Goal: Task Accomplishment & Management: Manage account settings

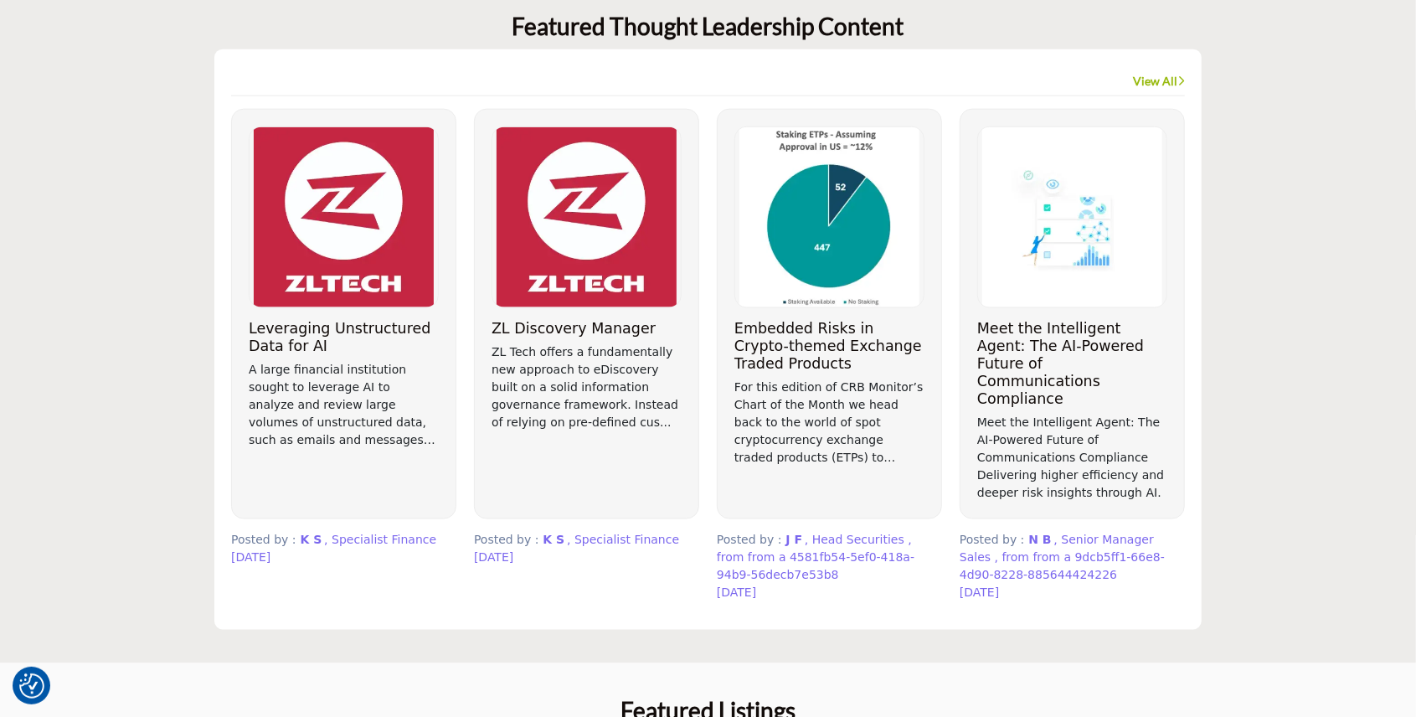
scroll to position [1395, 0]
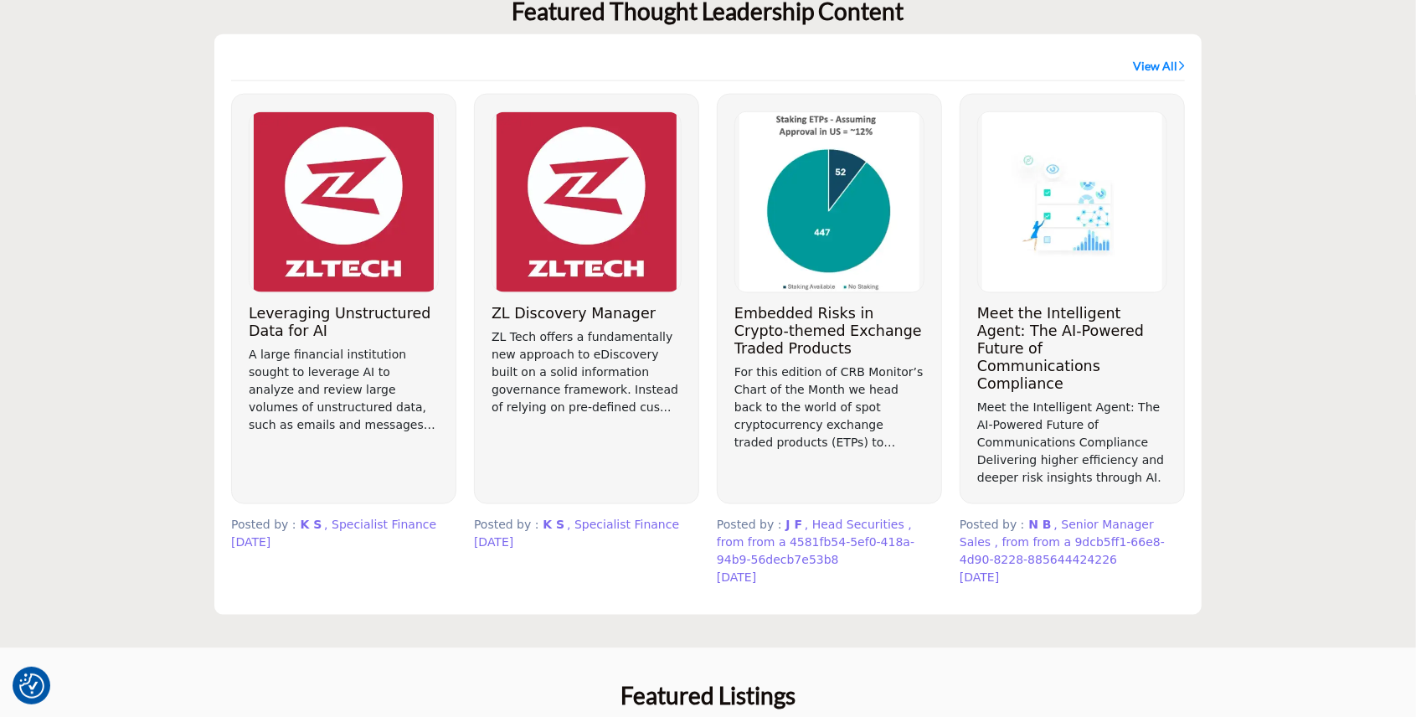
click at [1166, 58] on link "View All" at bounding box center [1159, 66] width 52 height 17
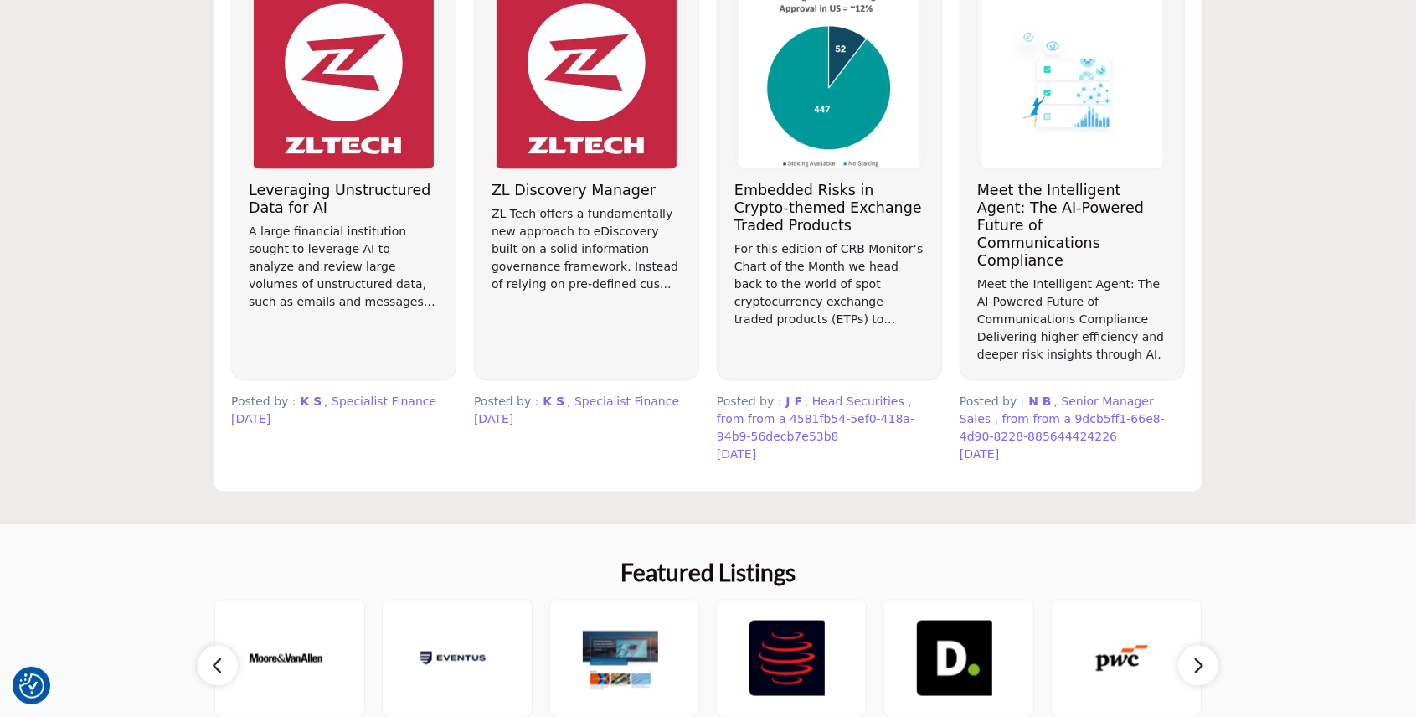
scroll to position [1340, 0]
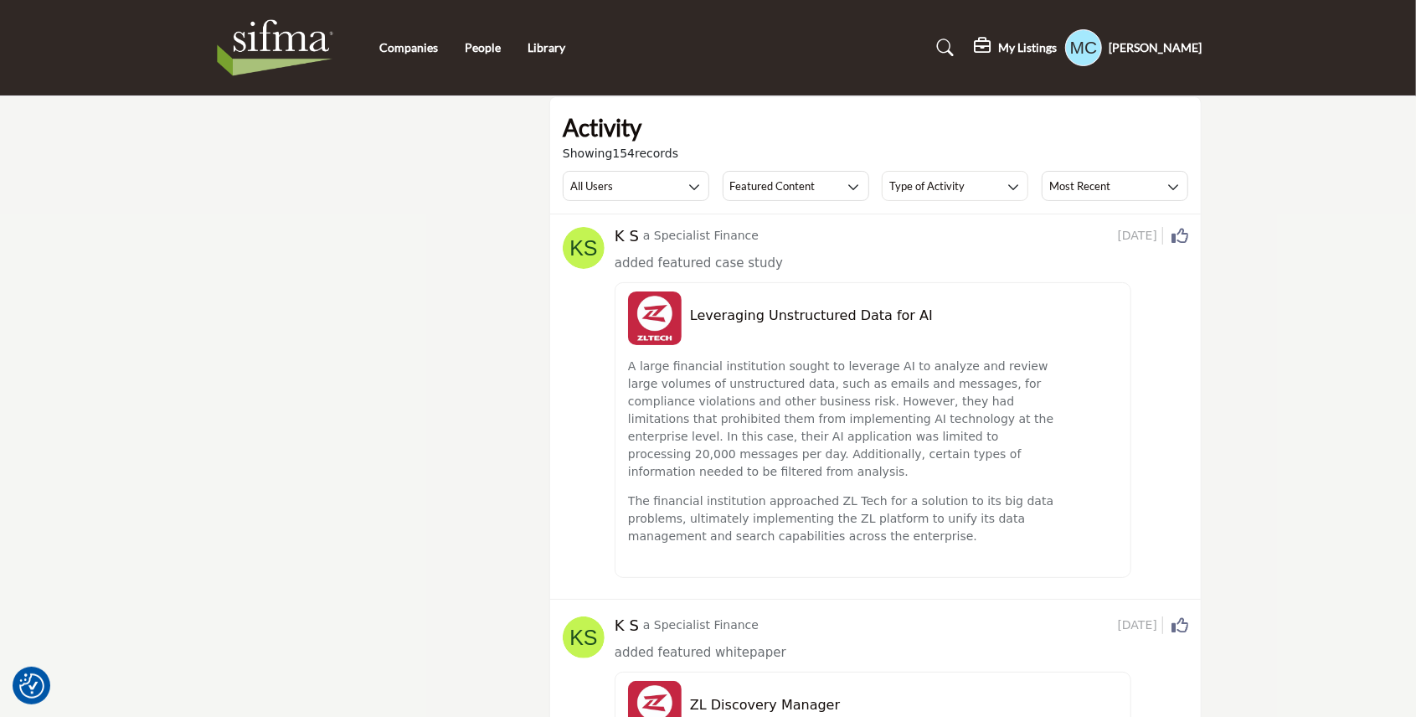
click at [1033, 45] on h5 "My Listings" at bounding box center [1027, 47] width 59 height 15
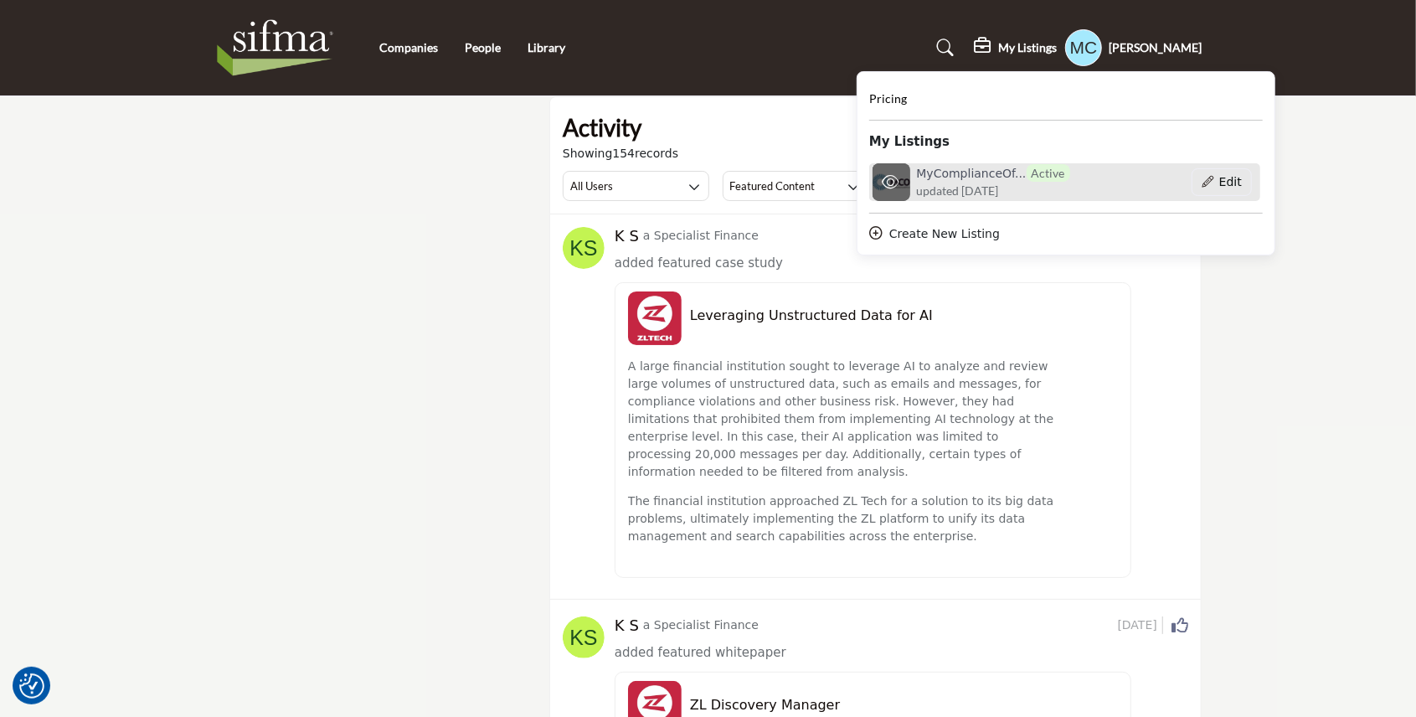
click at [929, 177] on h6 "MyComplianceOf... Active" at bounding box center [993, 173] width 153 height 18
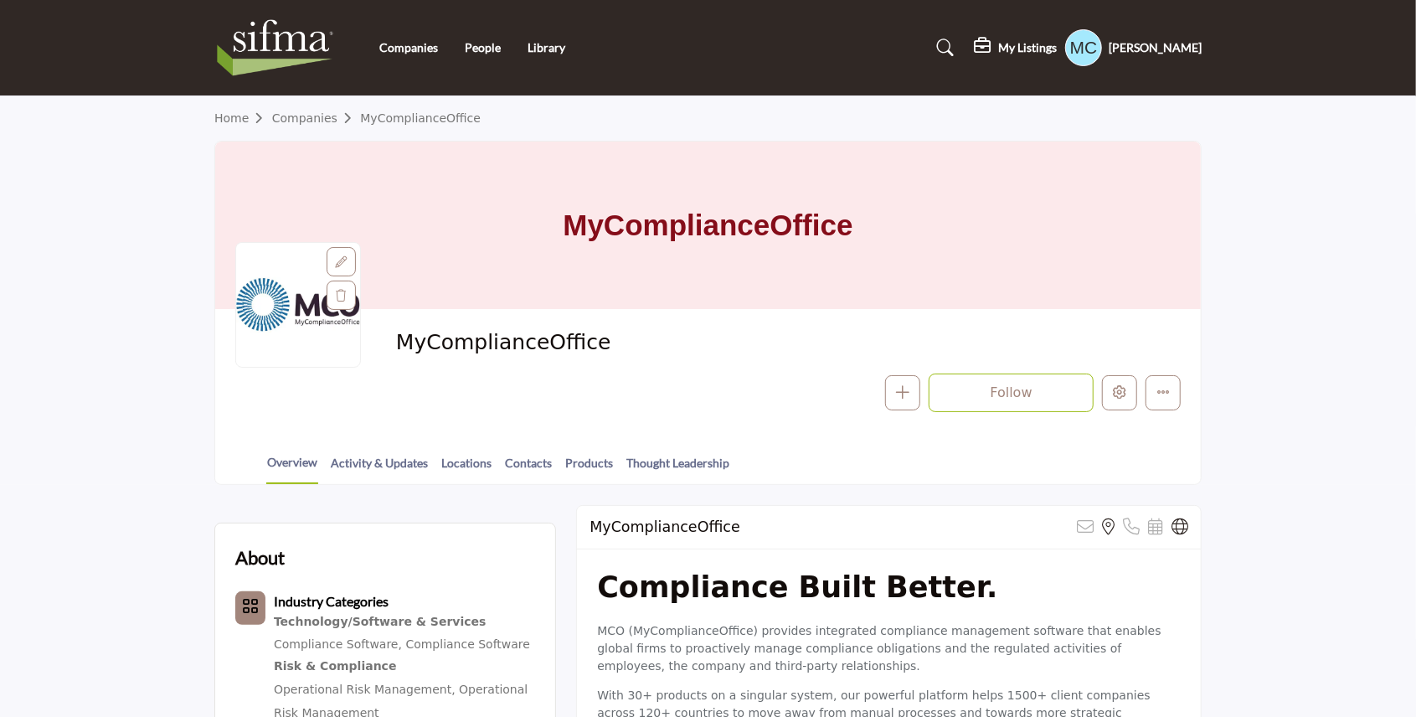
click at [378, 464] on link "Activity & Updates" at bounding box center [379, 468] width 99 height 29
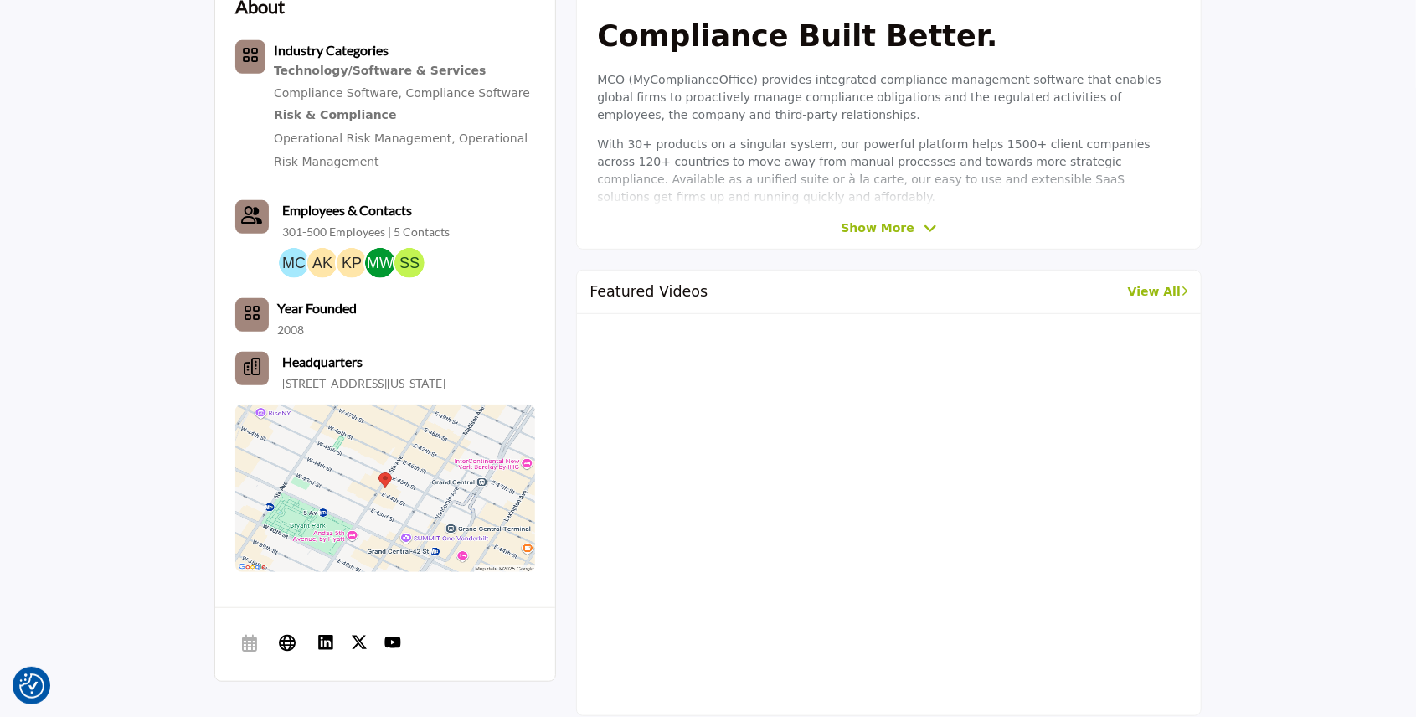
scroll to position [558, 0]
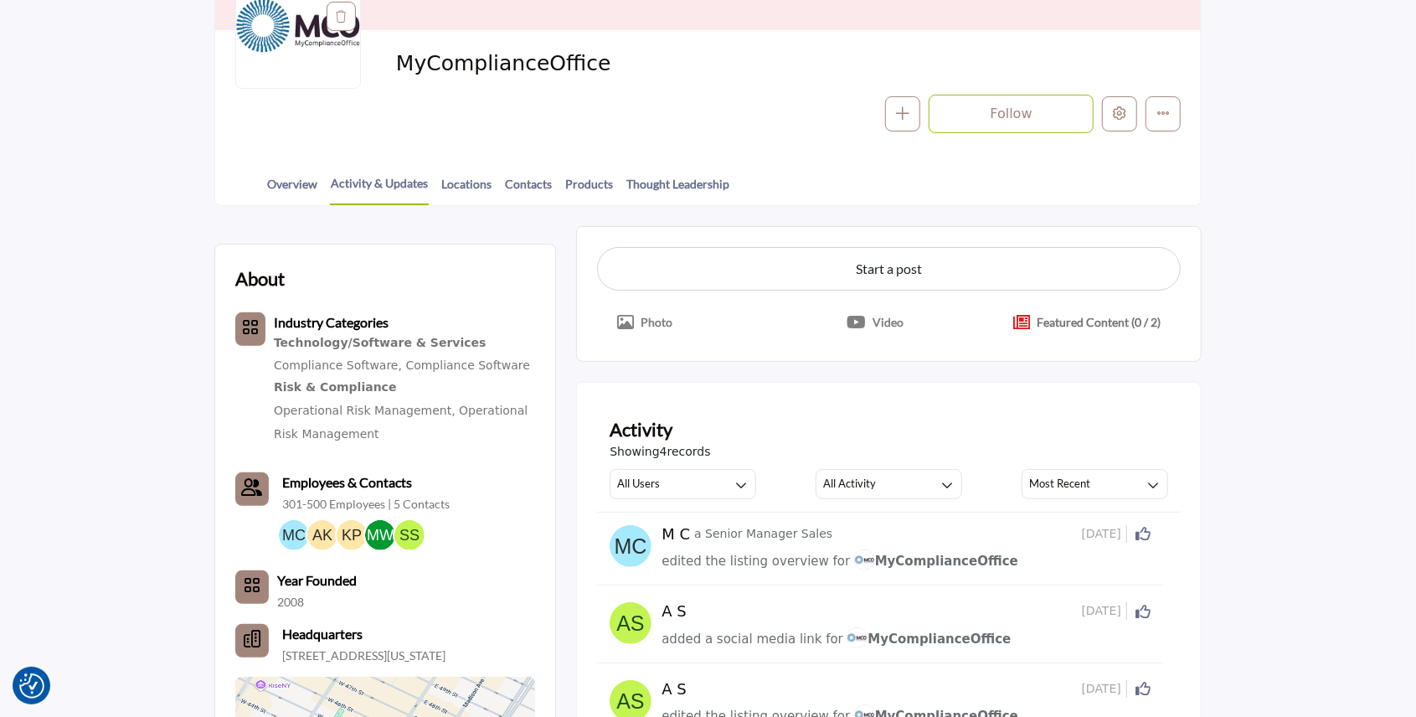
scroll to position [223, 0]
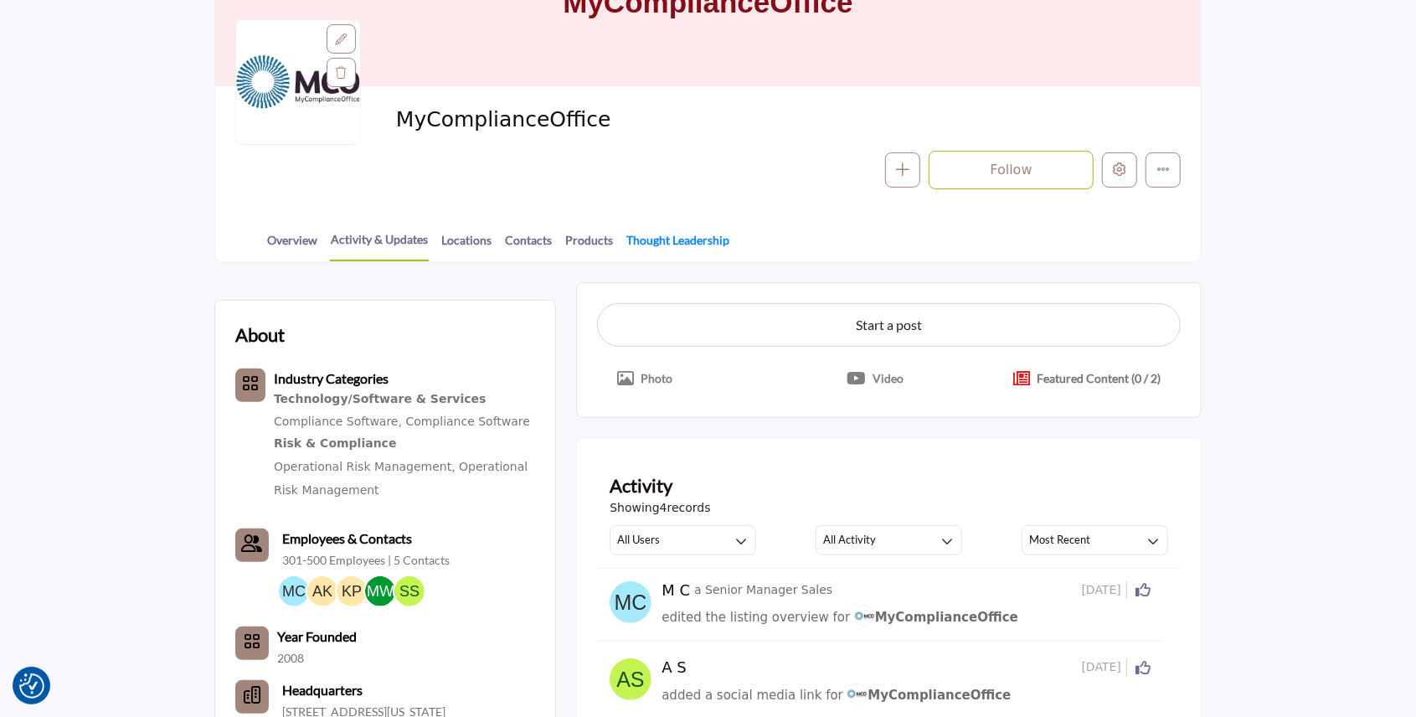
click at [674, 237] on link "Thought Leadership" at bounding box center [677, 245] width 105 height 29
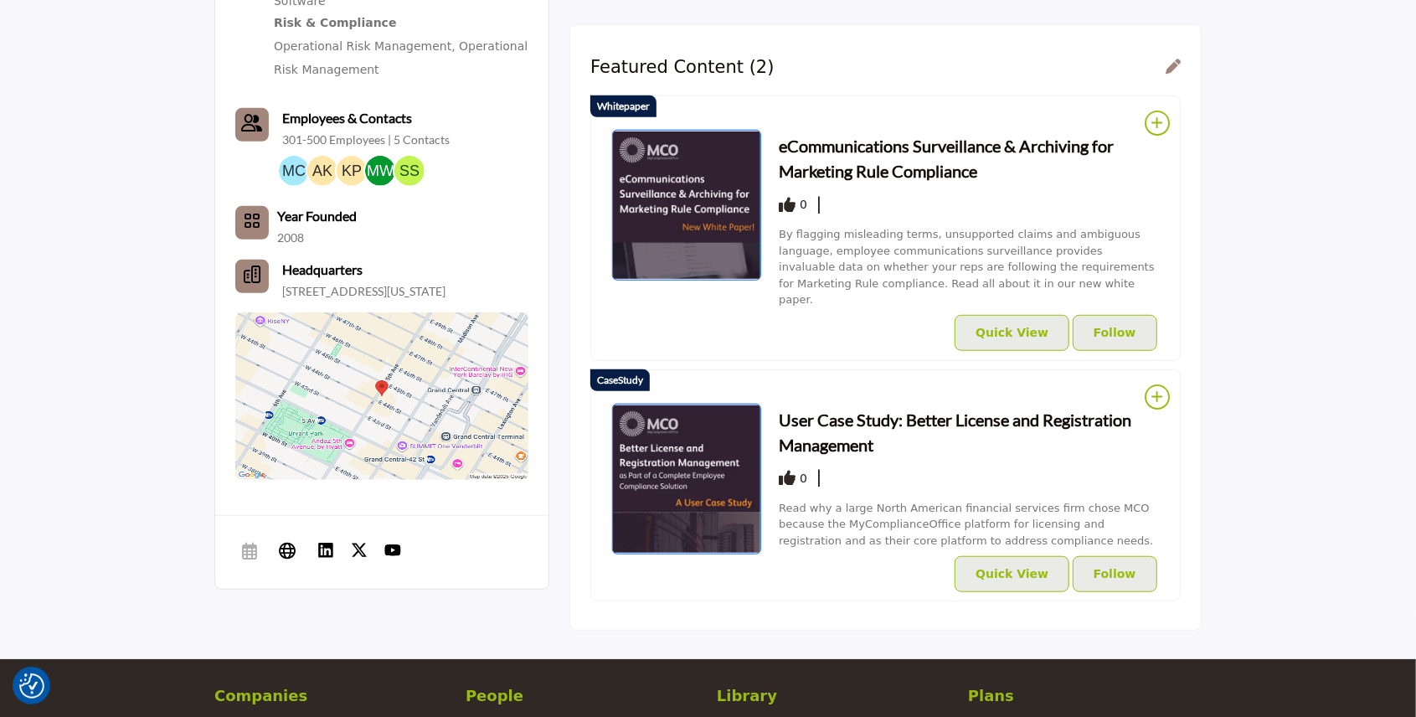
scroll to position [670, 0]
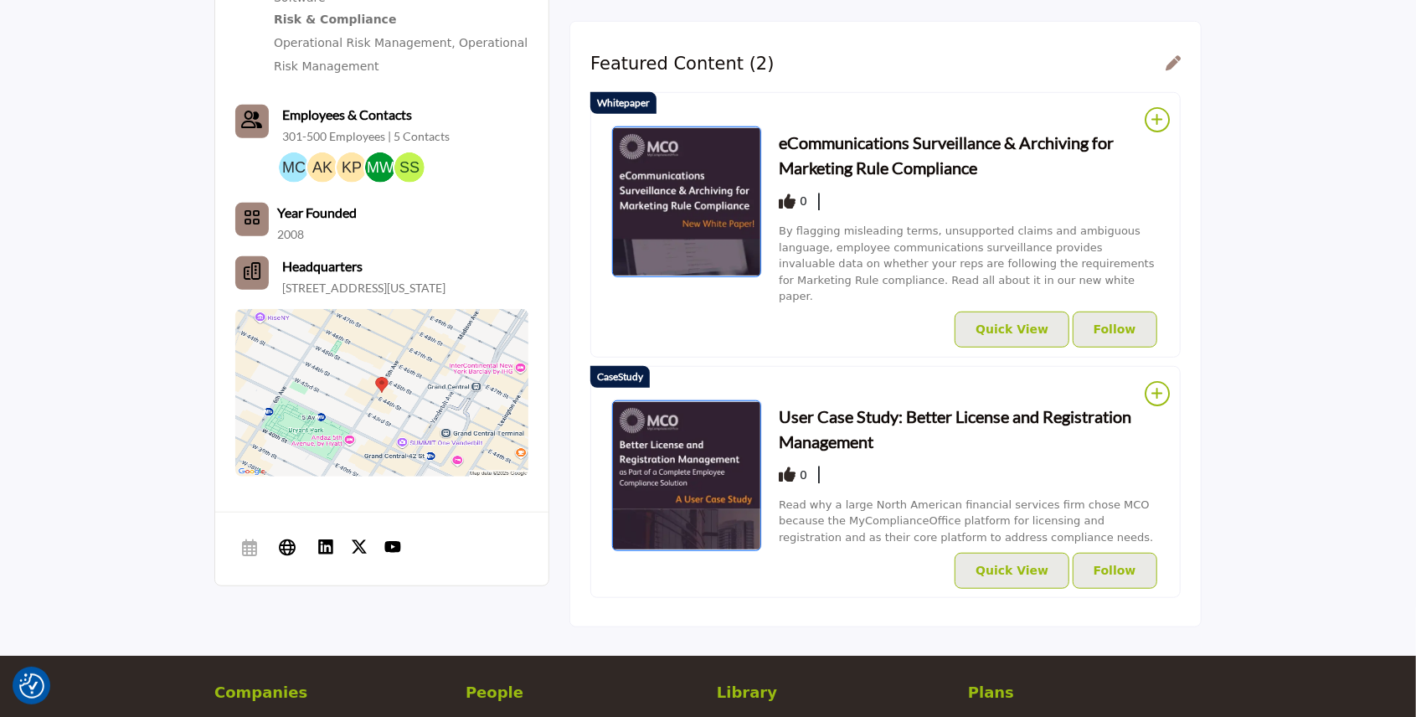
click at [1159, 117] on icon at bounding box center [1155, 119] width 23 height 25
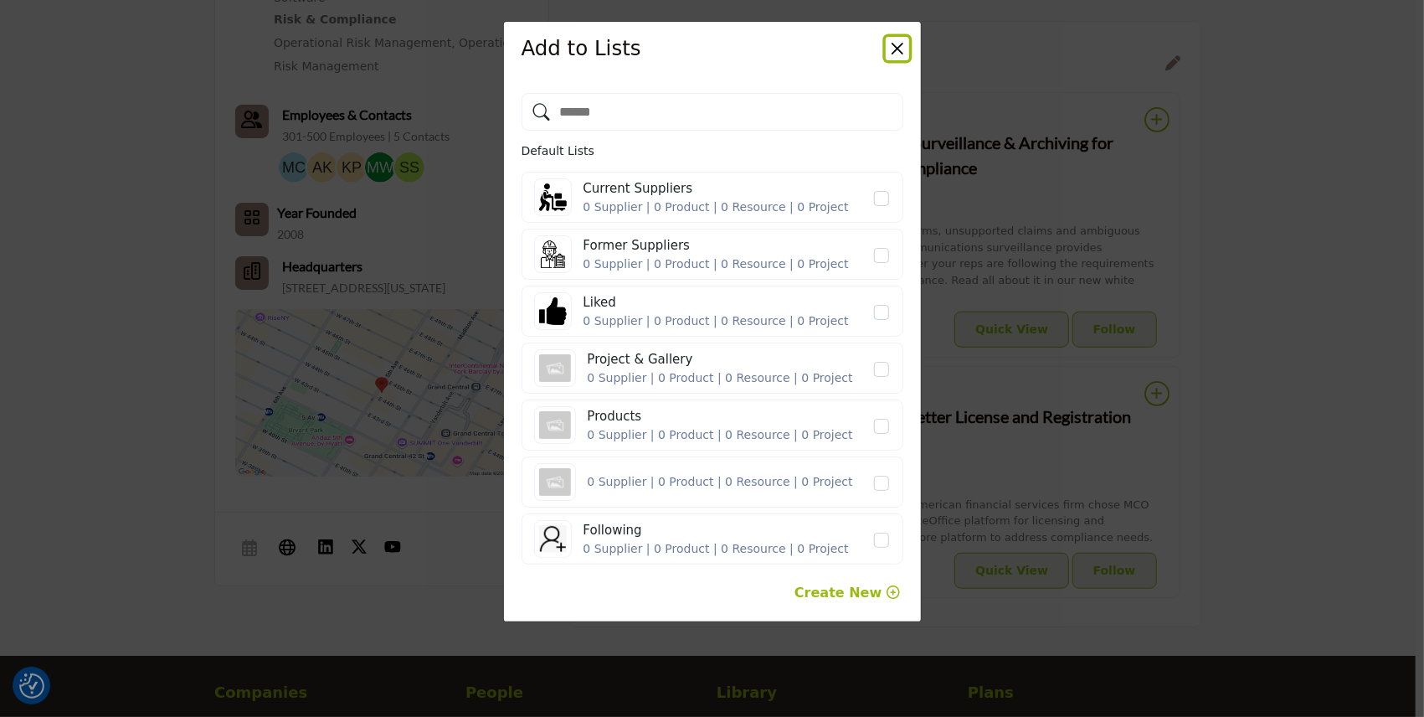
click at [892, 47] on button "Close" at bounding box center [897, 48] width 23 height 23
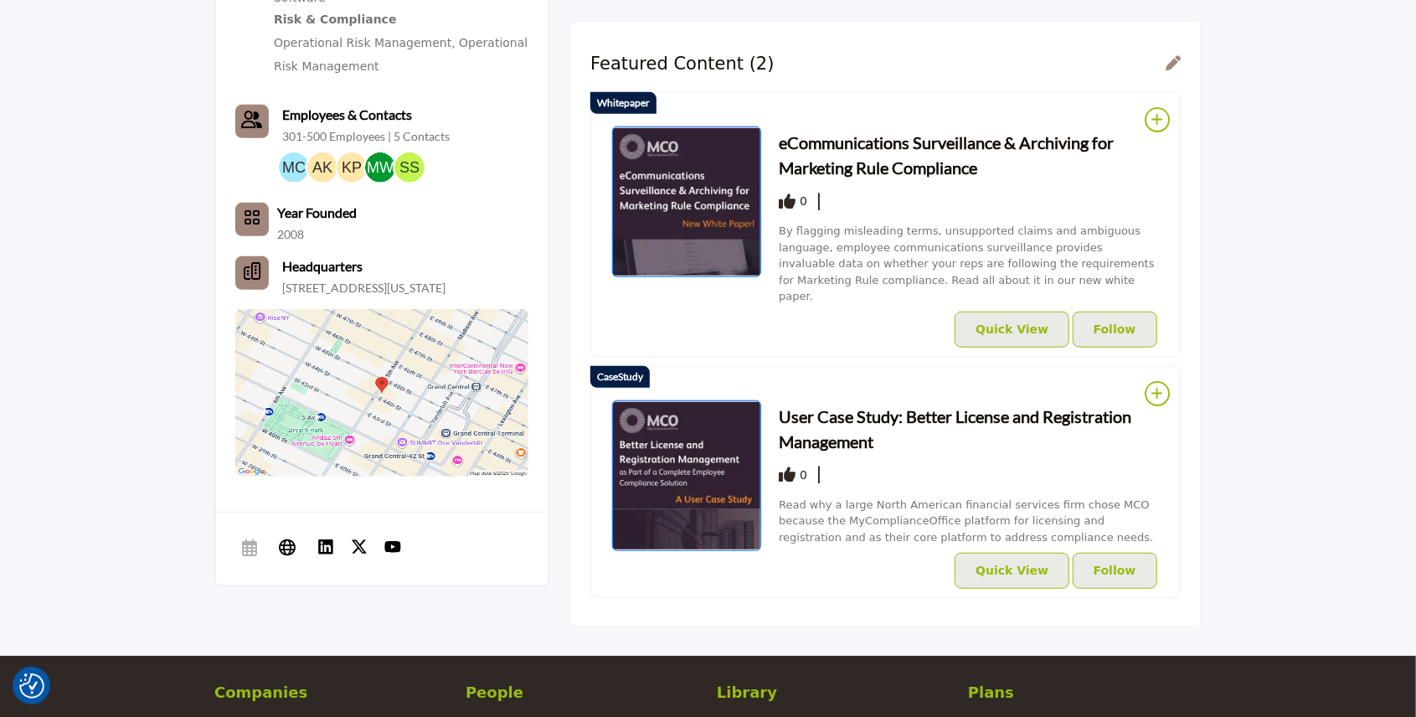
click at [1155, 381] on icon at bounding box center [1155, 393] width 23 height 25
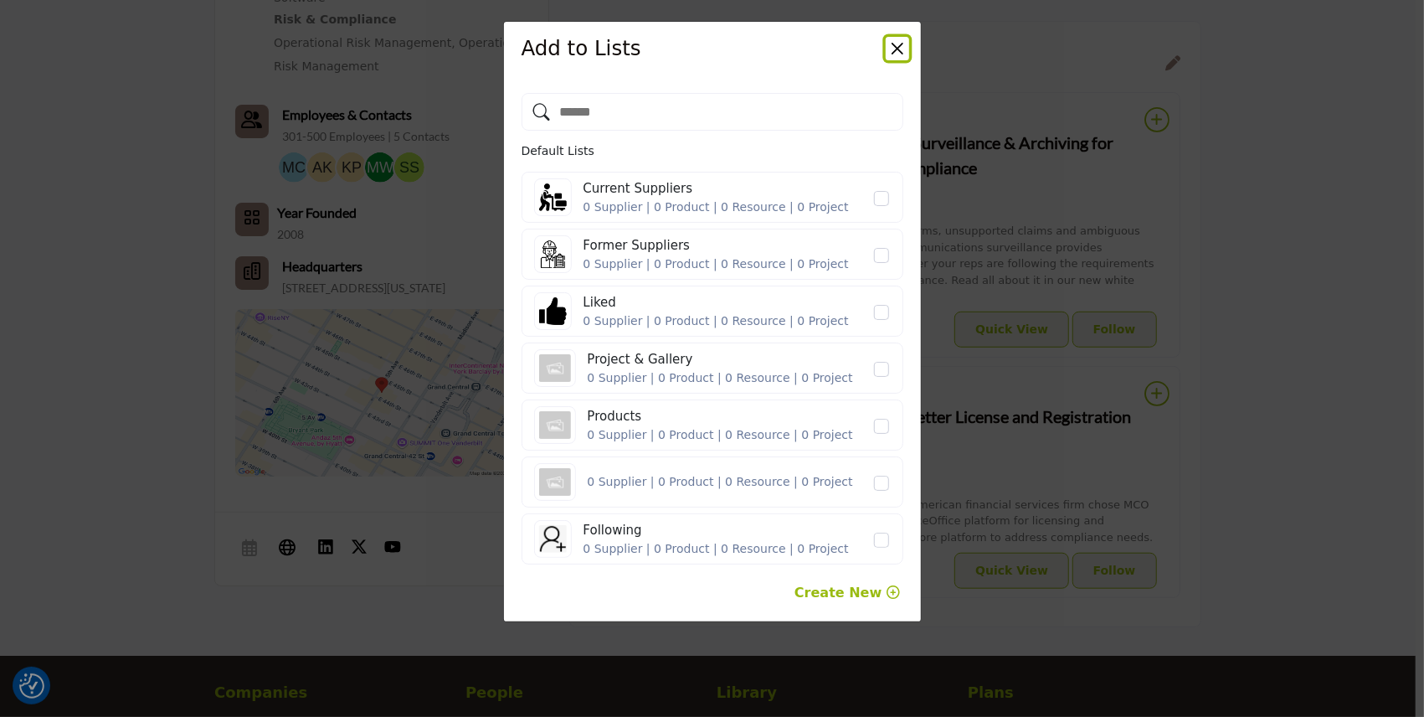
click at [899, 53] on button "Close" at bounding box center [897, 48] width 23 height 23
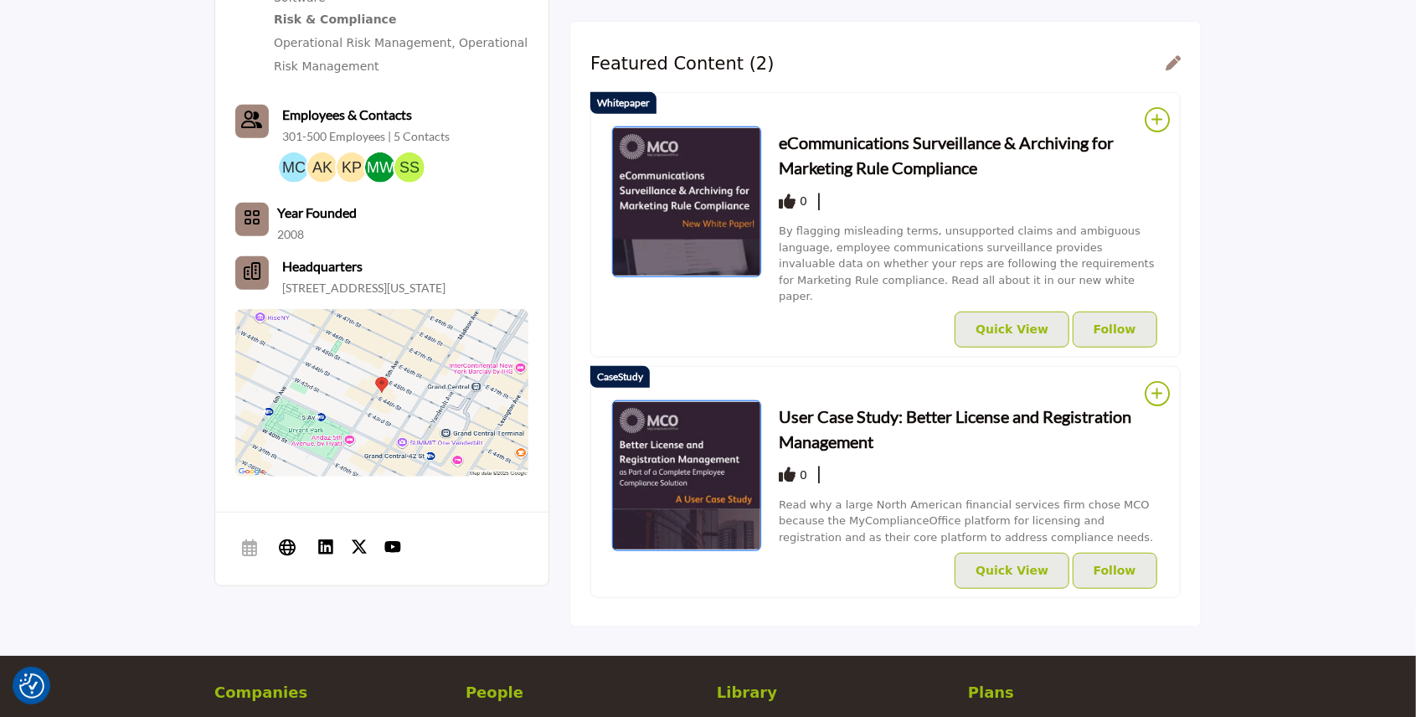
click at [1164, 64] on div "Featured Content (2)" at bounding box center [885, 64] width 590 height 21
click at [1166, 65] on icon at bounding box center [1172, 62] width 15 height 15
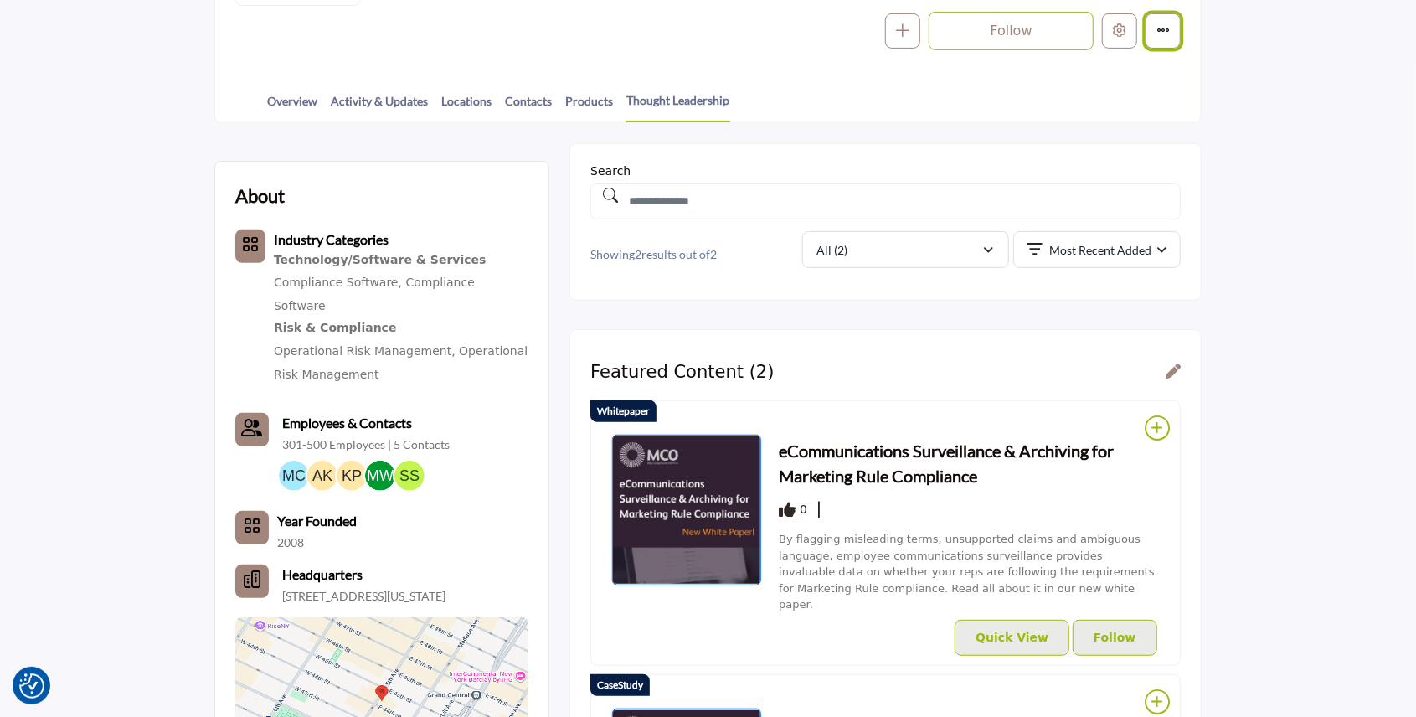
scroll to position [256, 0]
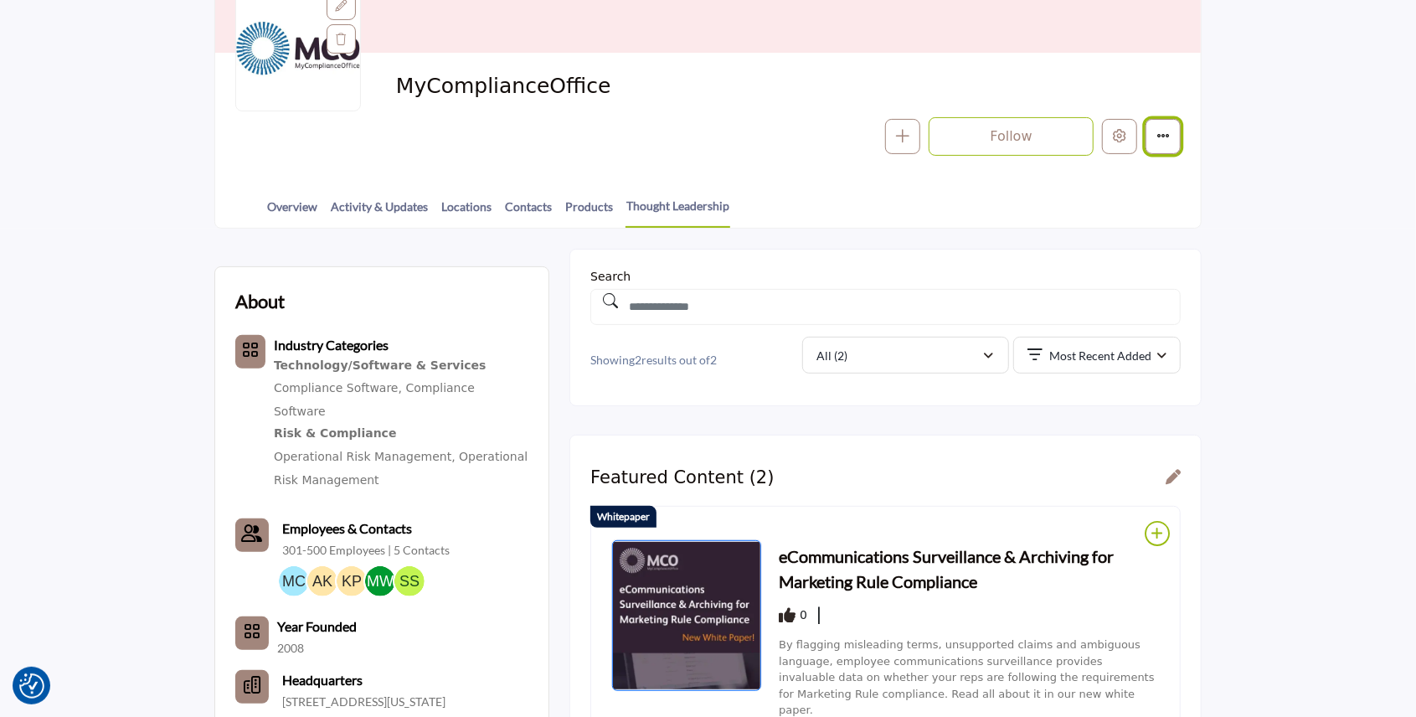
click at [1168, 148] on button "More details" at bounding box center [1162, 136] width 35 height 35
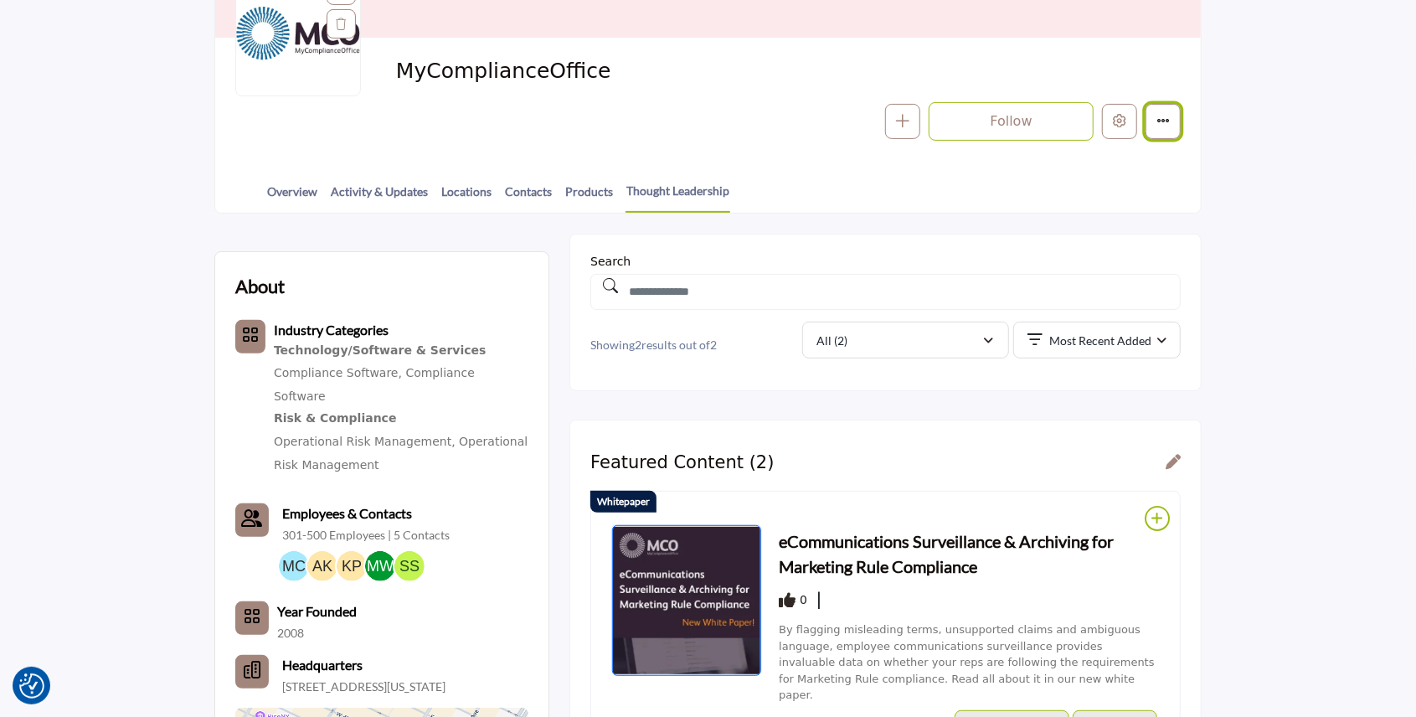
scroll to position [279, 0]
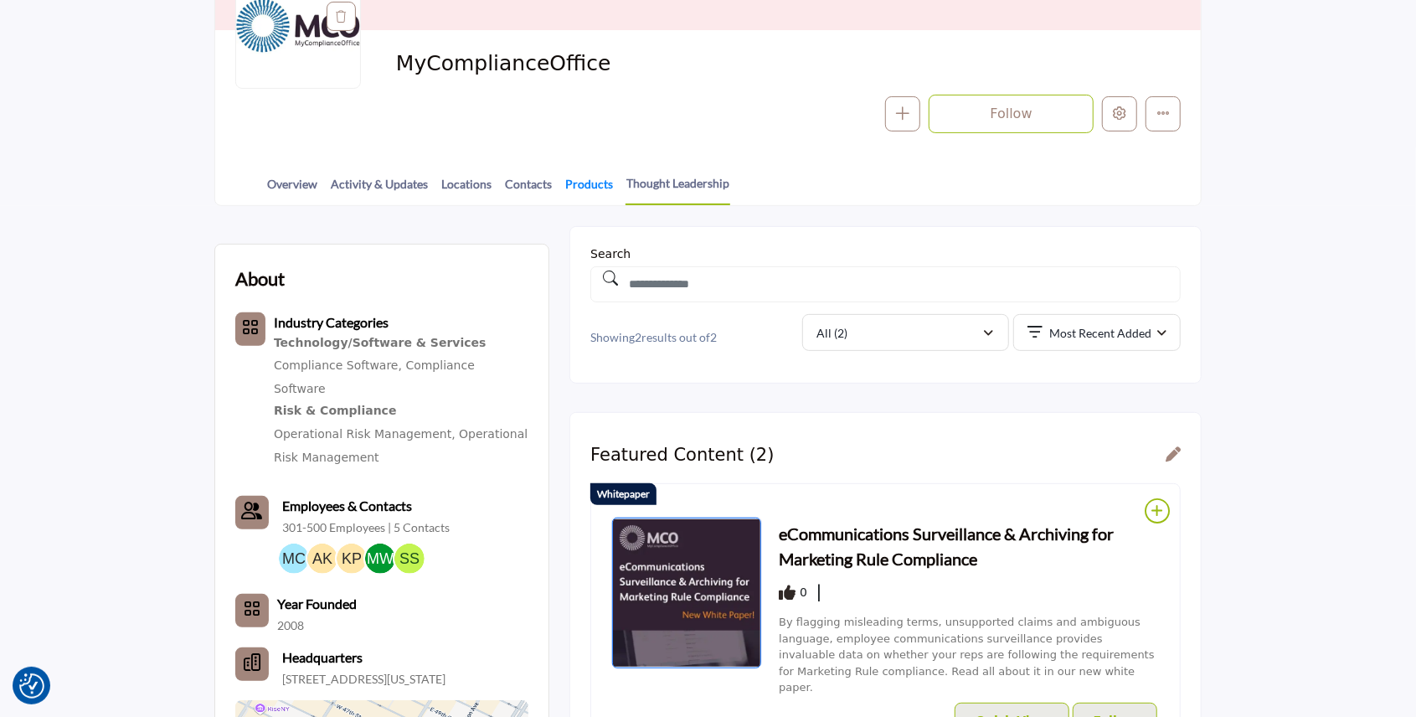
click at [586, 182] on link "Products" at bounding box center [588, 189] width 49 height 29
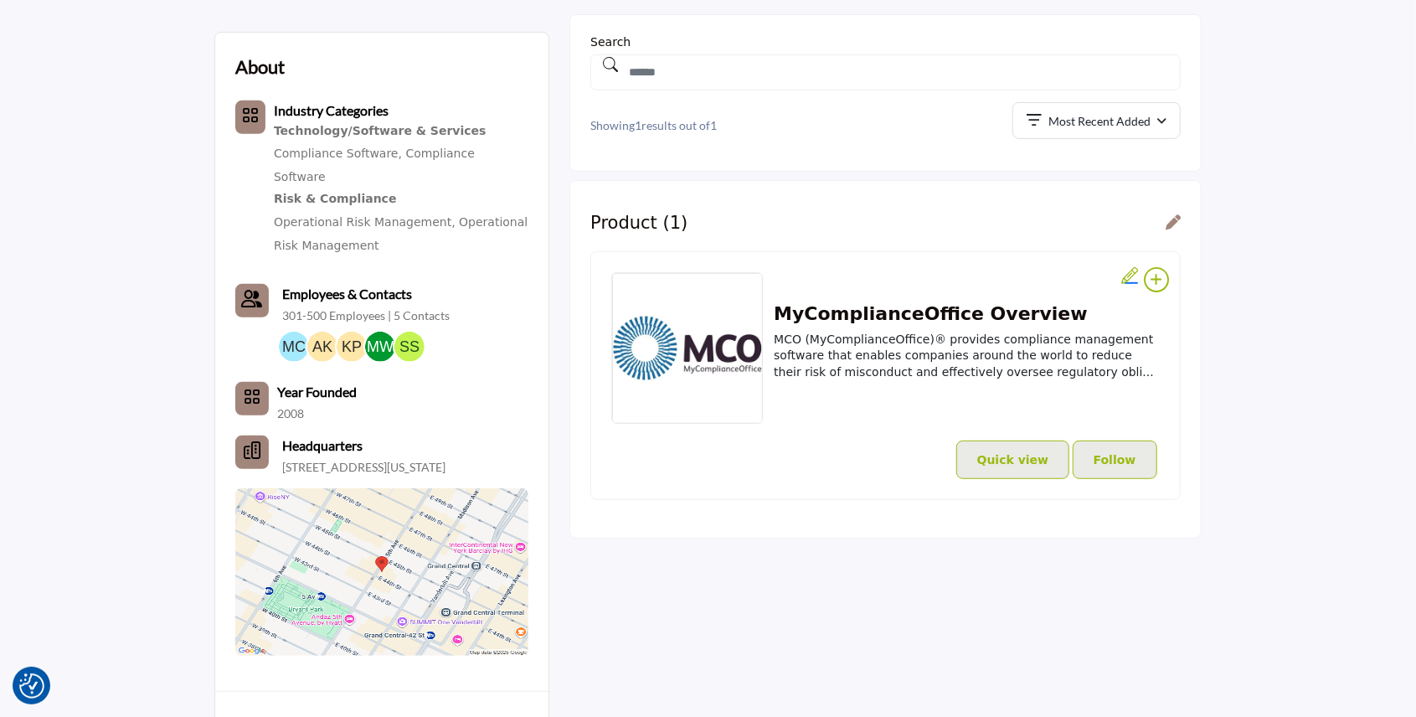
scroll to position [390, 0]
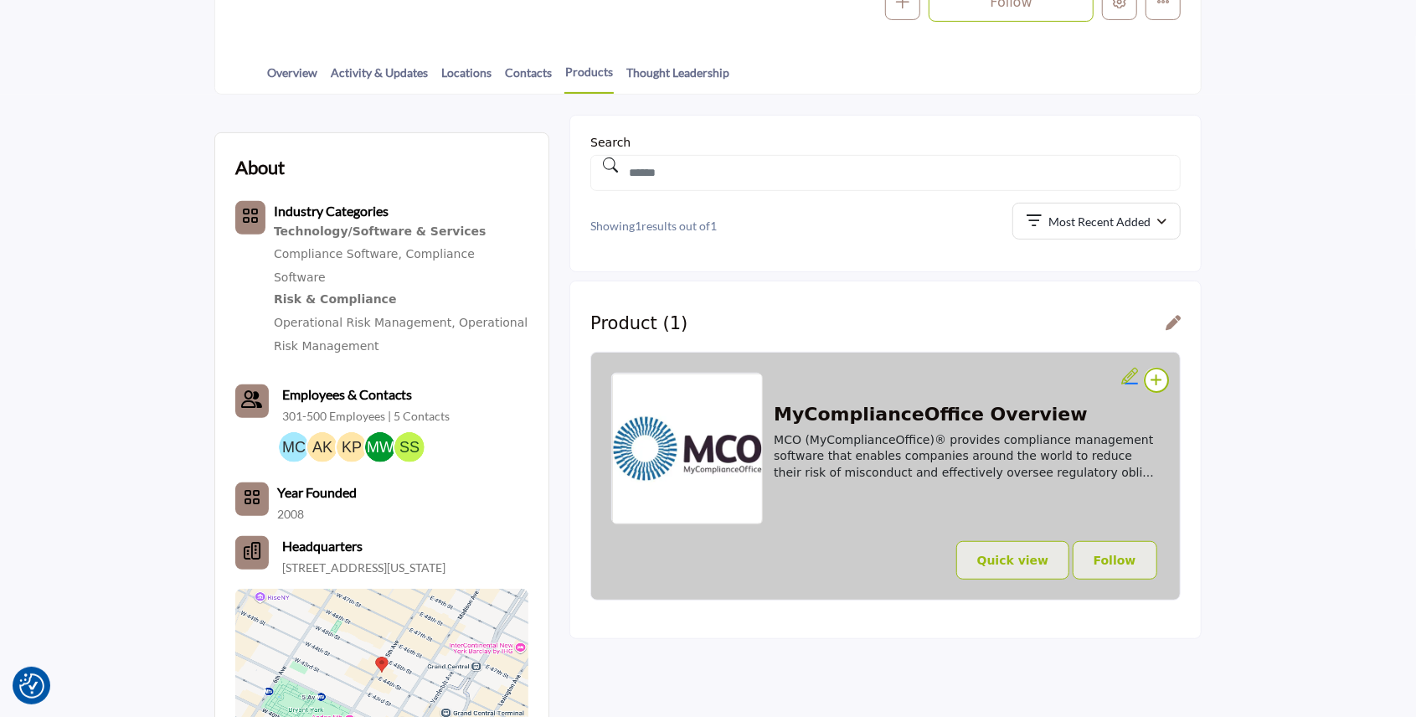
click at [963, 455] on span "MCO (MyComplianceOffice)® provides compliance management software that enables …" at bounding box center [964, 456] width 380 height 46
click at [944, 409] on h2 "MyComplianceOffice Overview" at bounding box center [967, 415] width 386 height 22
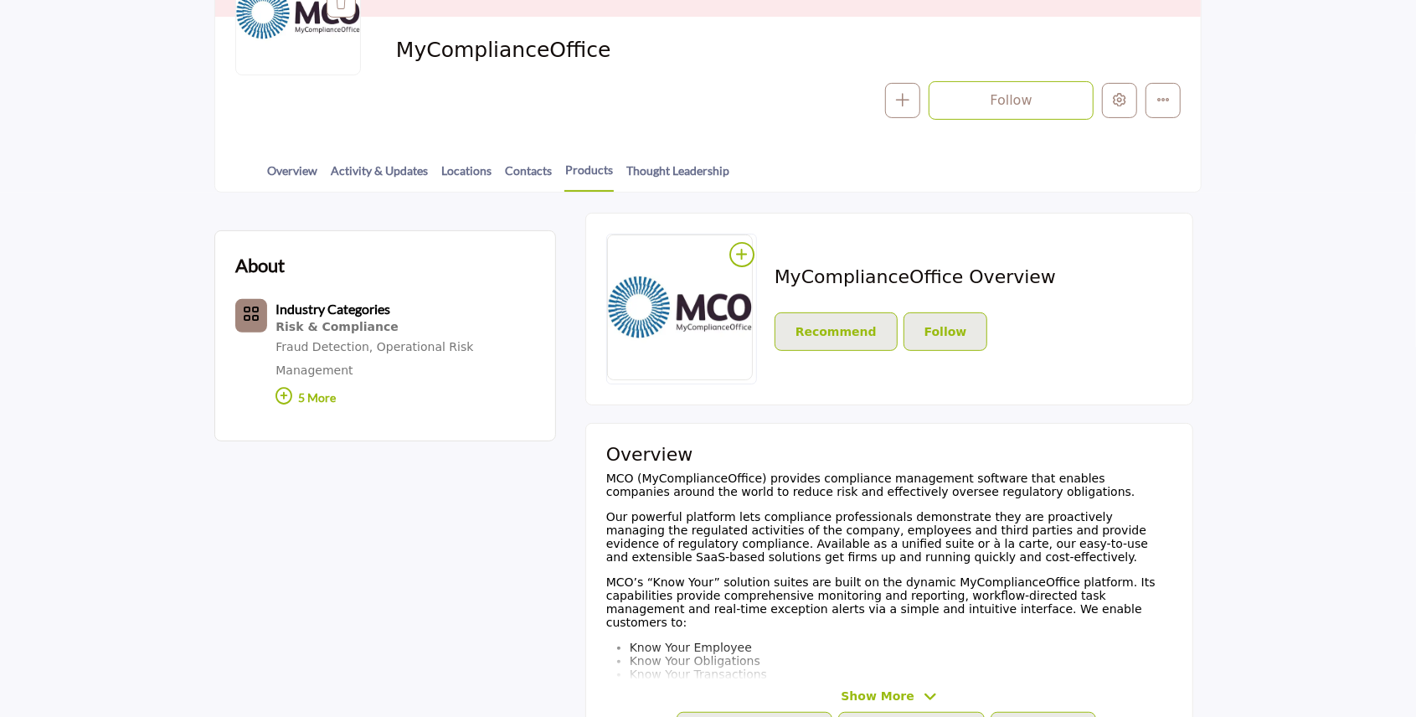
scroll to position [335, 0]
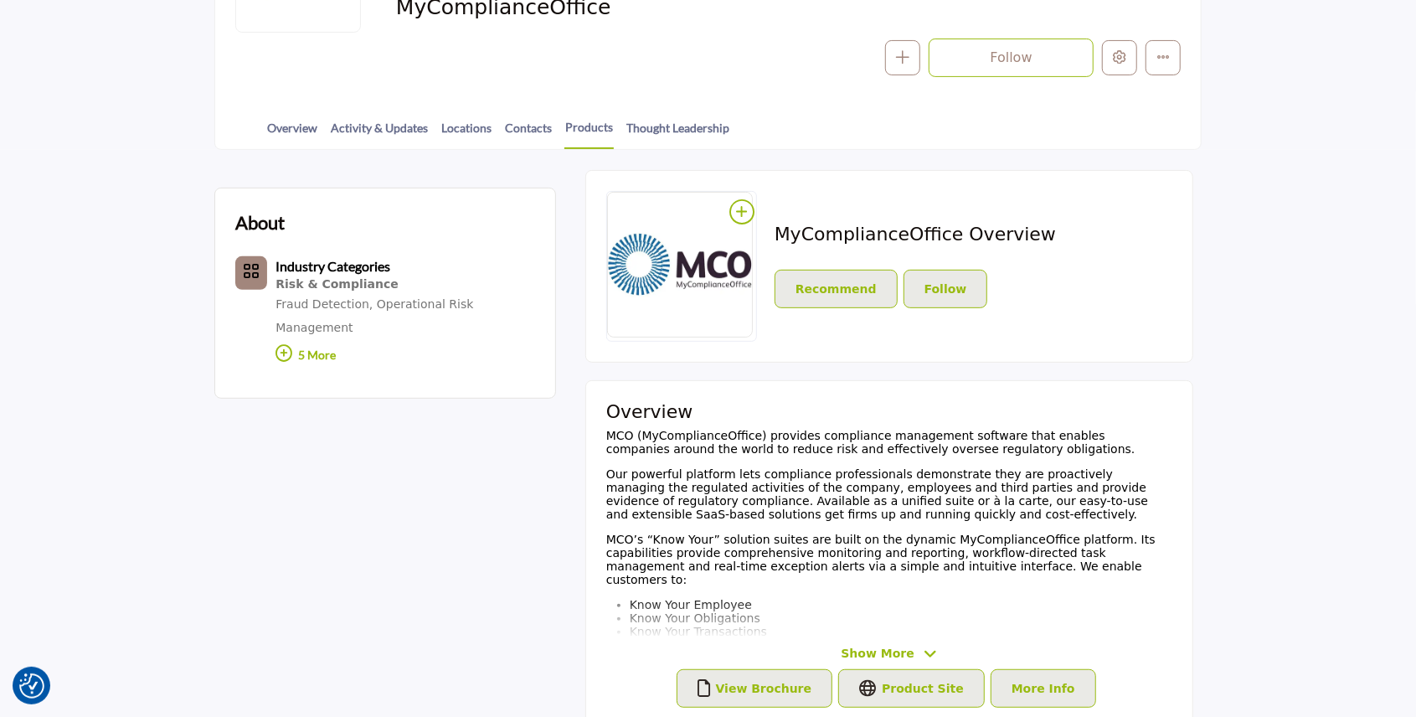
click at [851, 649] on span "Show More" at bounding box center [877, 654] width 73 height 18
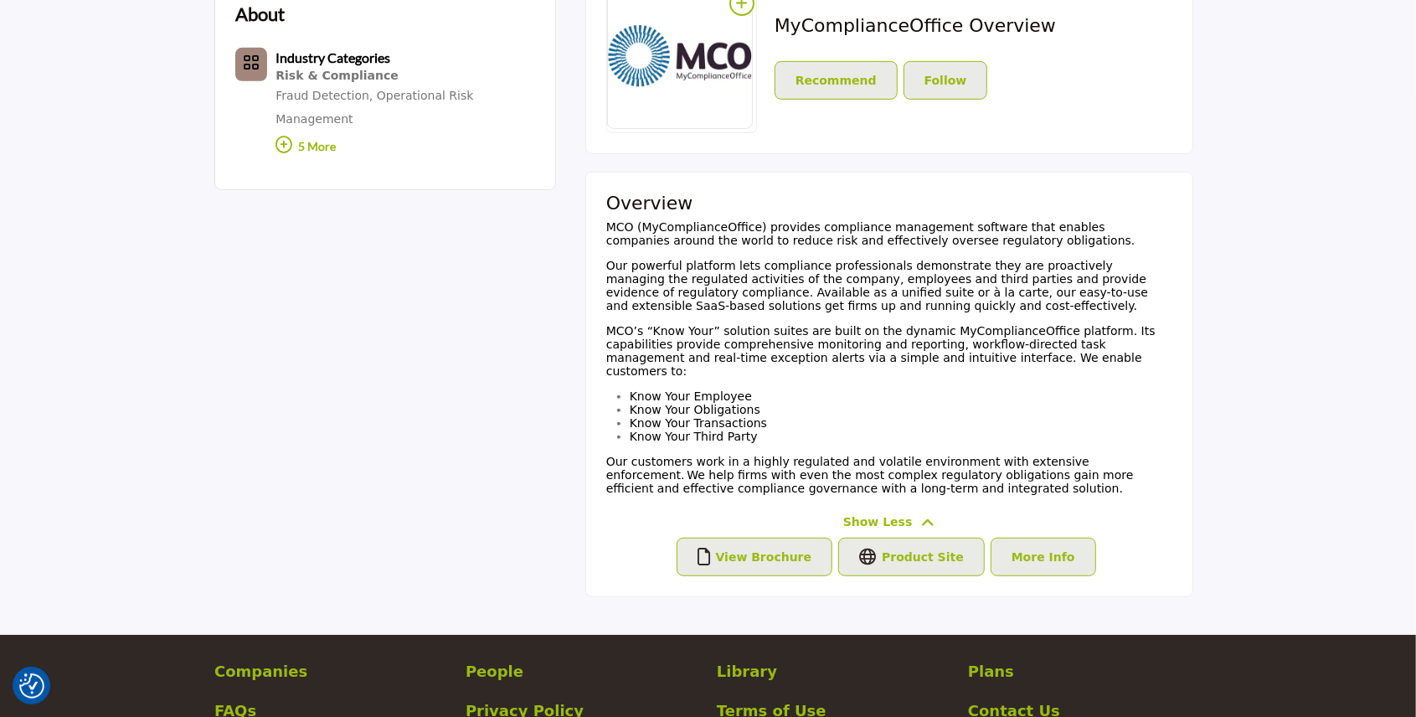
scroll to position [558, 0]
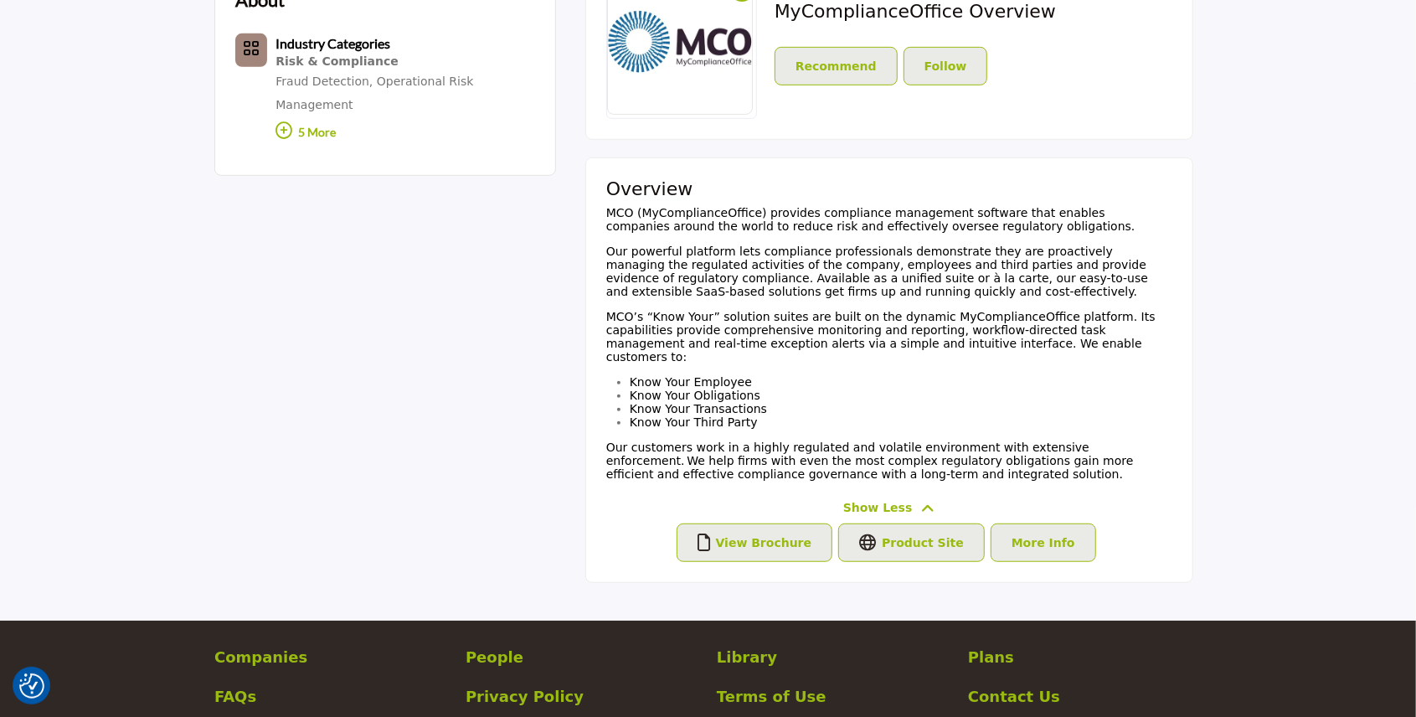
drag, startPoint x: 837, startPoint y: 496, endPoint x: 609, endPoint y: 328, distance: 282.7
click at [609, 328] on div "MCO (MyComplianceOffice) provides compliance management software that enables c…" at bounding box center [889, 343] width 566 height 275
copy div "MCO’s “Know Your” solution suites are built on the dynamic MyComplianceOffice p…"
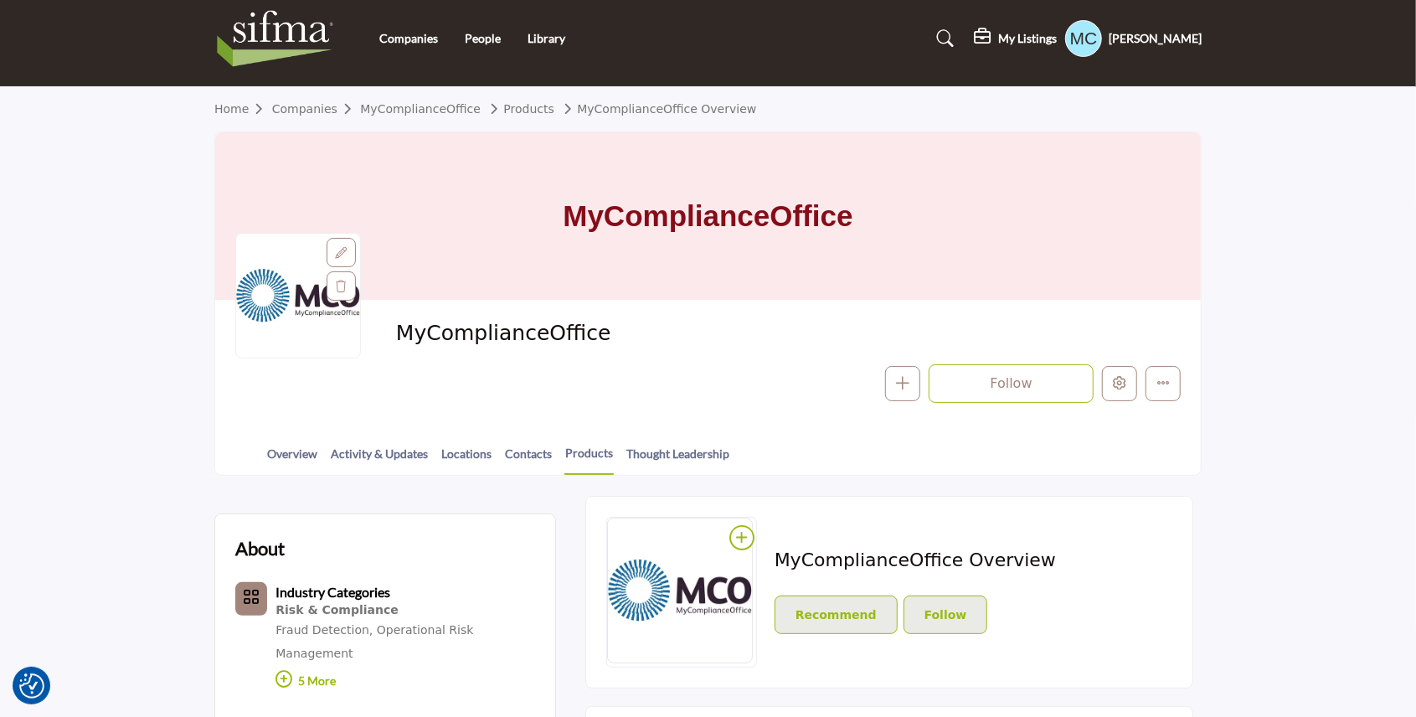
scroll to position [0, 0]
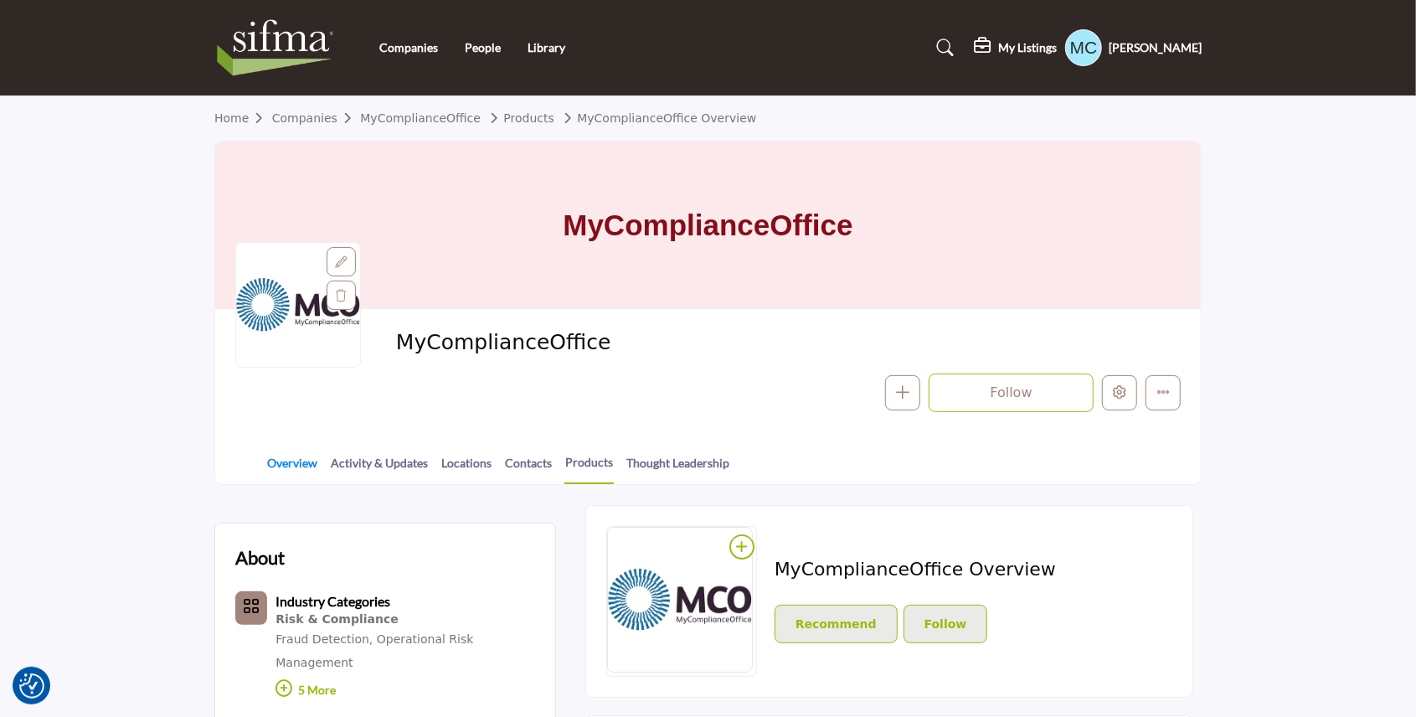
click at [291, 470] on link "Overview" at bounding box center [292, 468] width 52 height 29
click at [1006, 47] on h5 "My Listings" at bounding box center [1027, 47] width 59 height 15
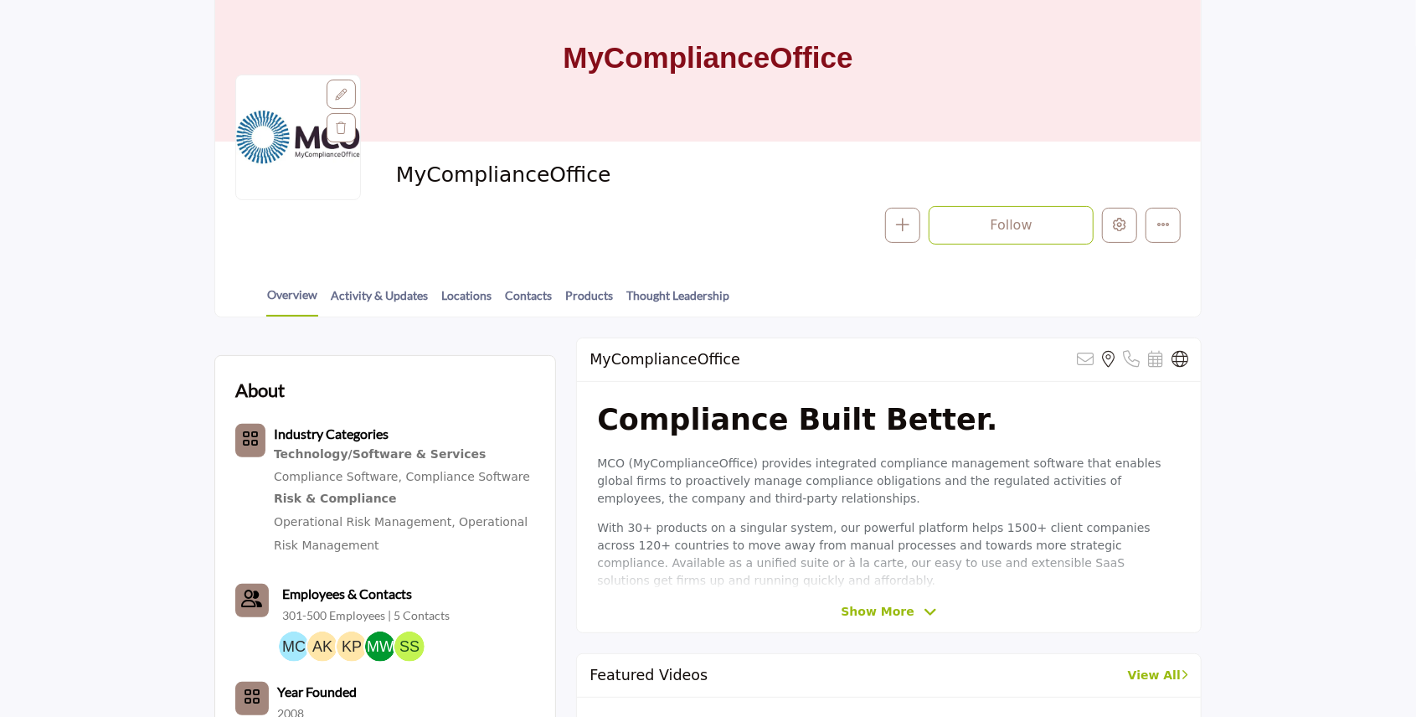
scroll to position [167, 0]
click at [887, 611] on span "Show More" at bounding box center [877, 612] width 73 height 18
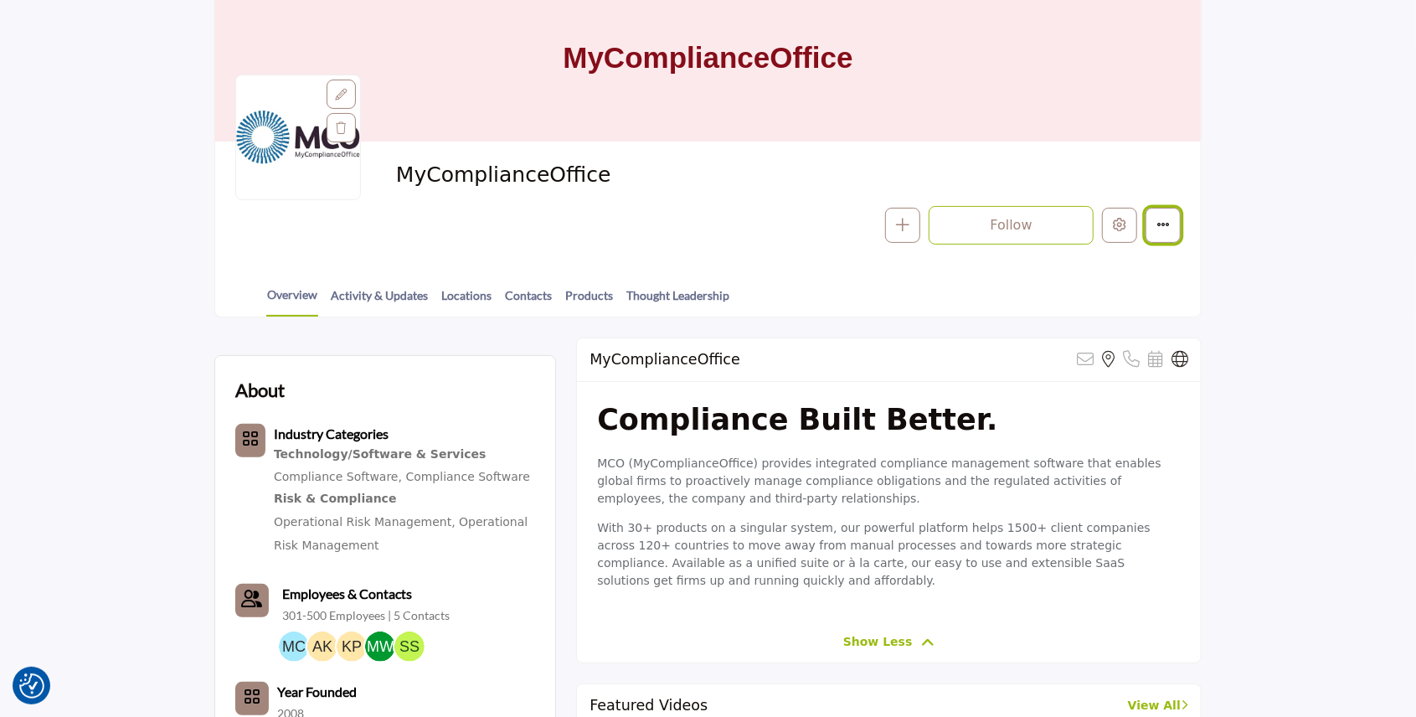
click at [1174, 217] on button "More details" at bounding box center [1162, 225] width 35 height 35
click at [1119, 237] on button "Edit company" at bounding box center [1119, 225] width 35 height 35
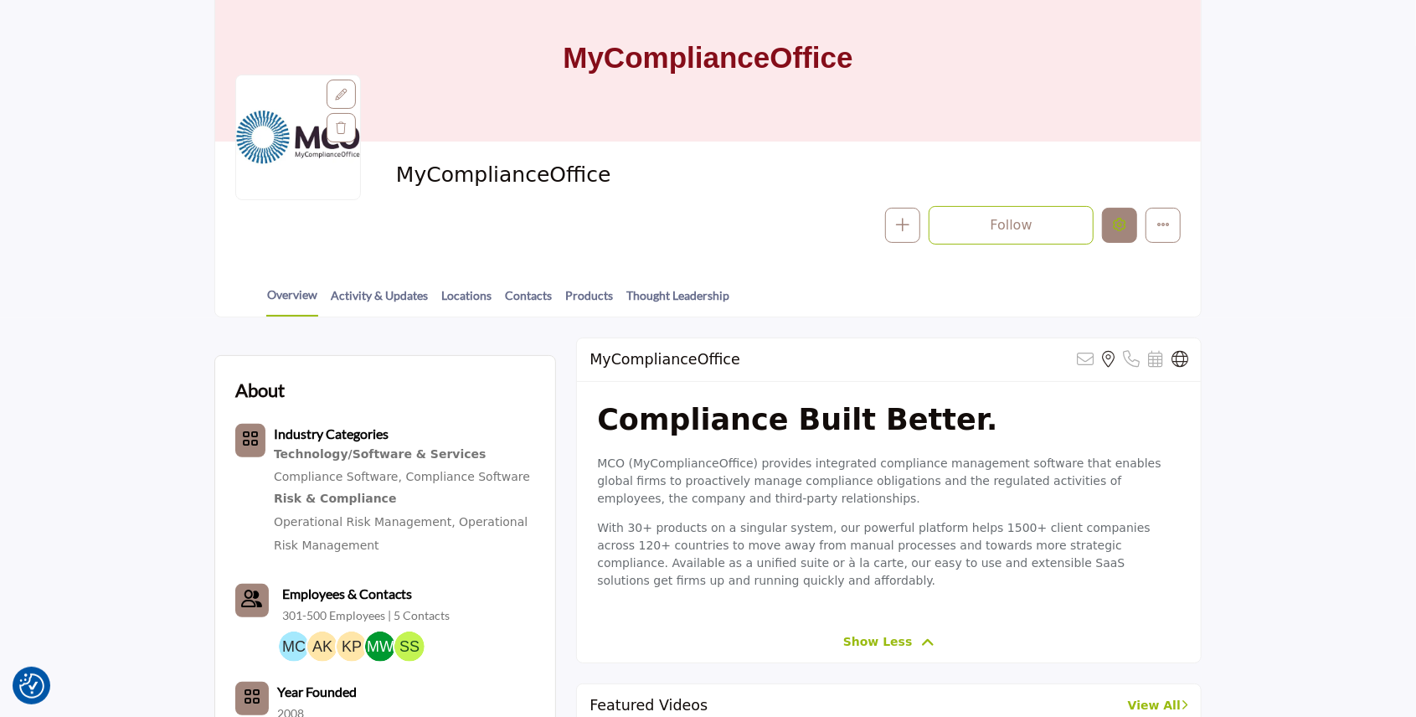
click at [1122, 228] on icon "Edit company" at bounding box center [1119, 224] width 13 height 13
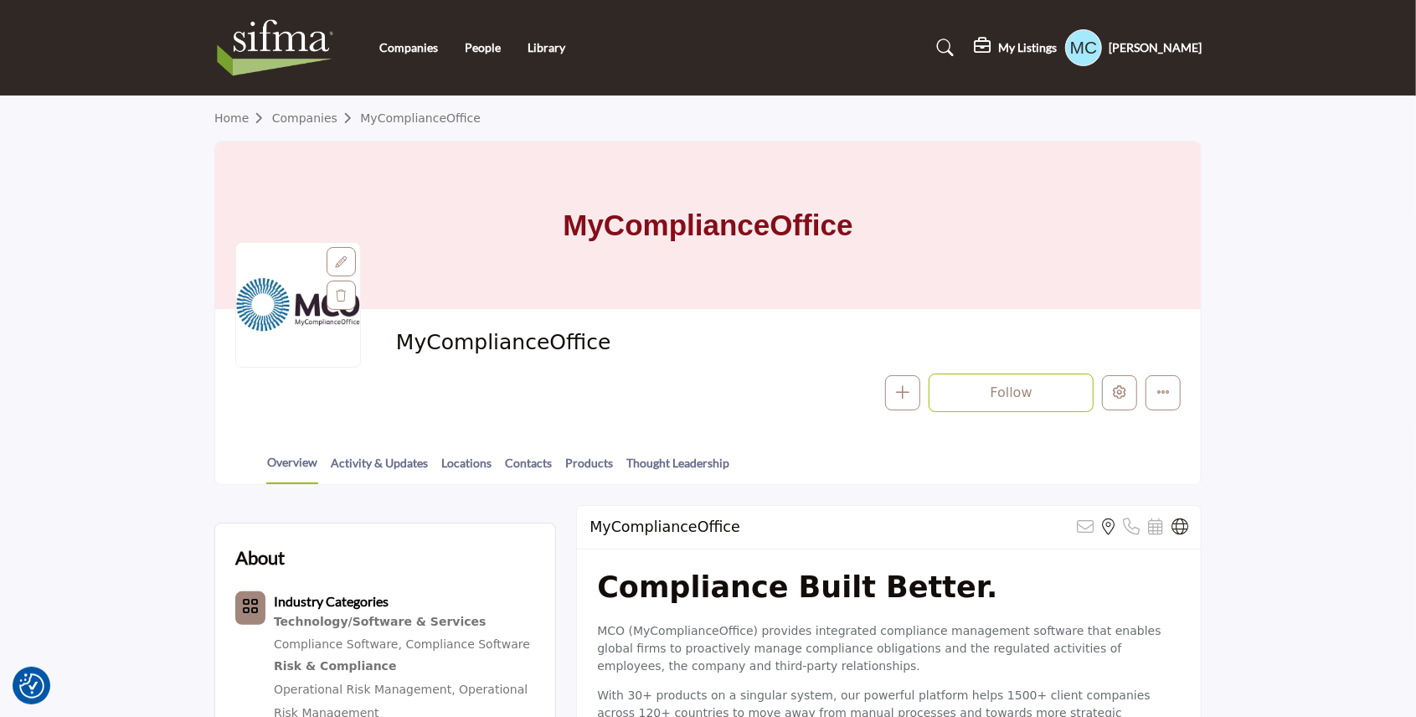
click at [1015, 54] on h5 "My Listings" at bounding box center [1027, 47] width 59 height 15
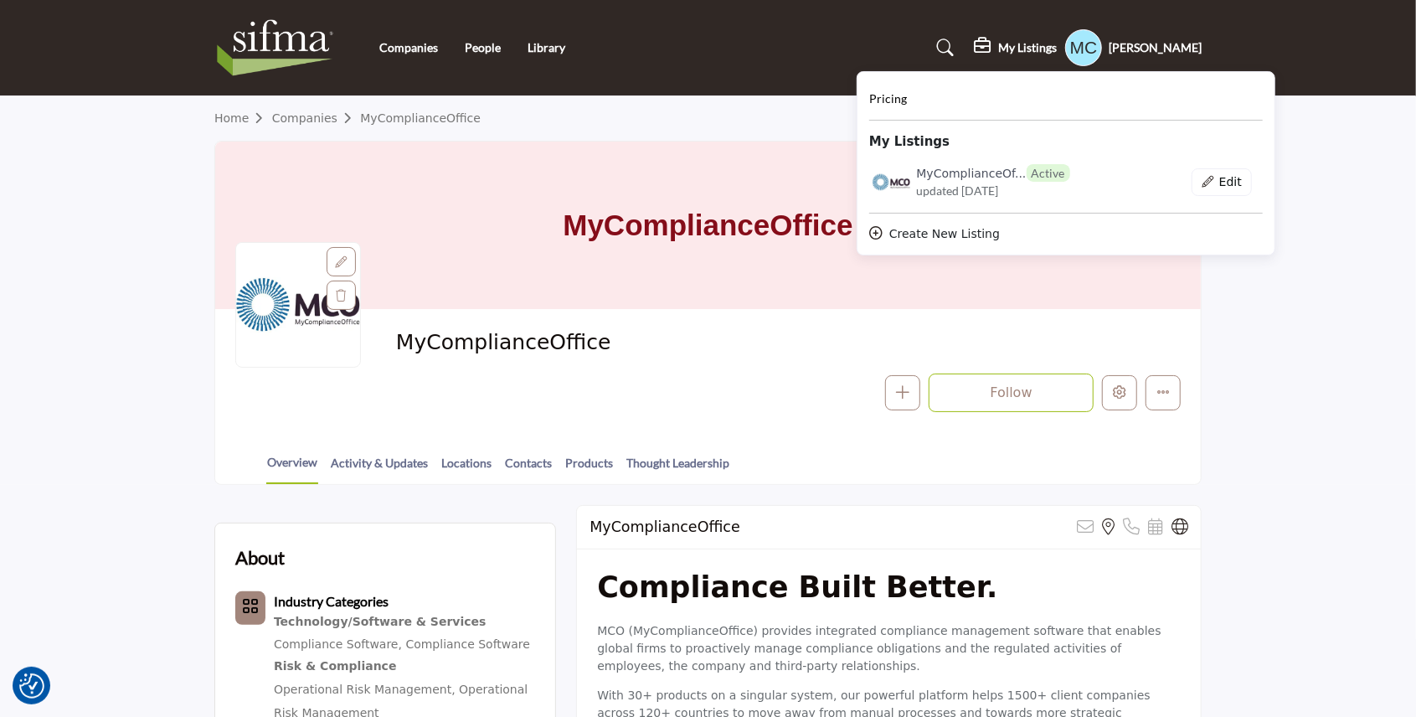
click at [1203, 159] on div "Pricing My Listings MyComplianceOf... Active" at bounding box center [1065, 166] width 393 height 153
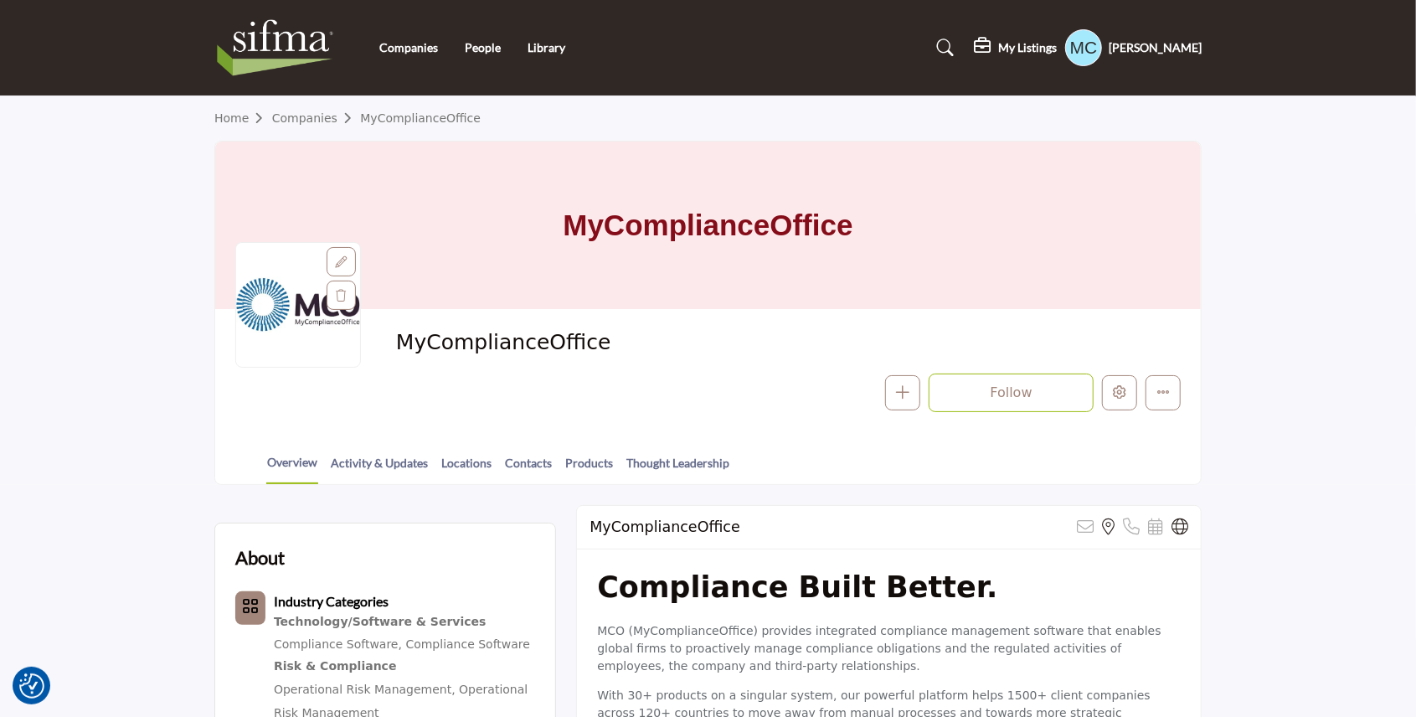
click at [1047, 44] on h5 "My Listings" at bounding box center [1027, 47] width 59 height 15
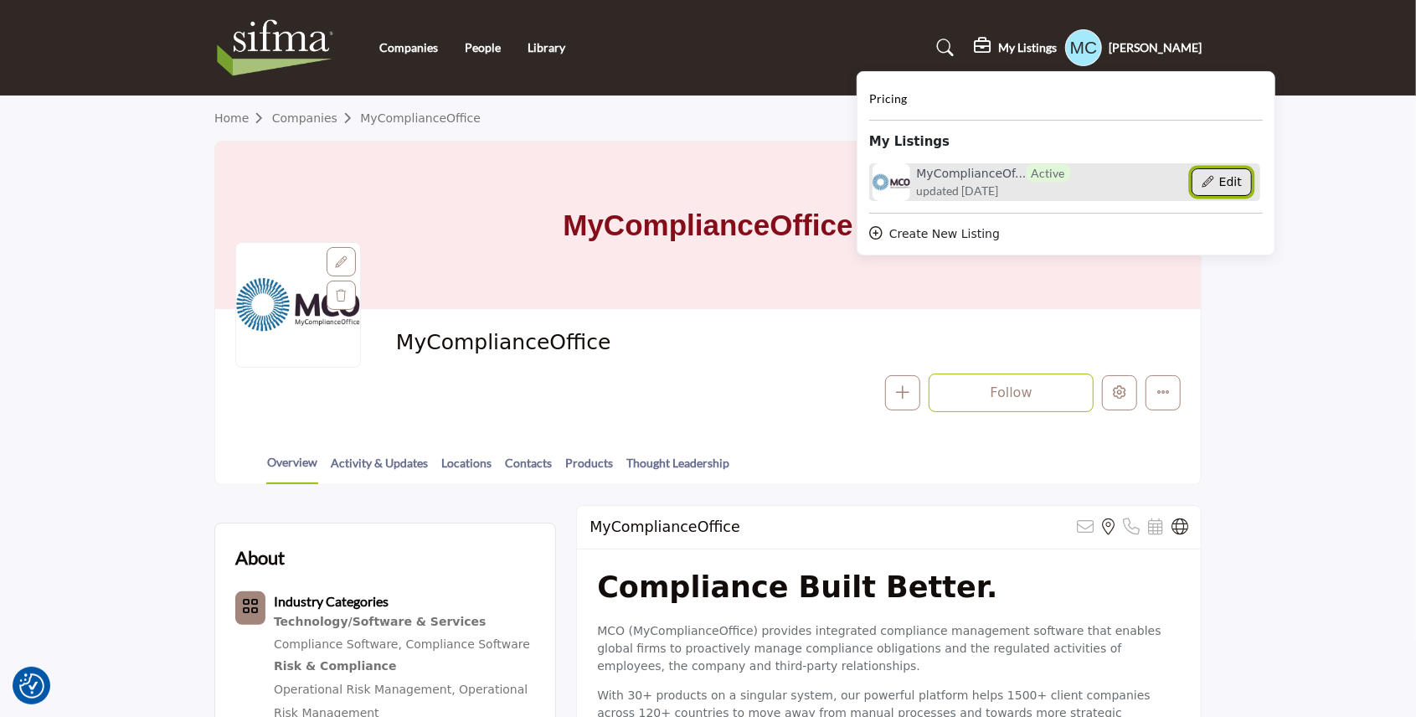
click at [1213, 183] on icon "Show Company Details With Edit Page" at bounding box center [1207, 182] width 12 height 12
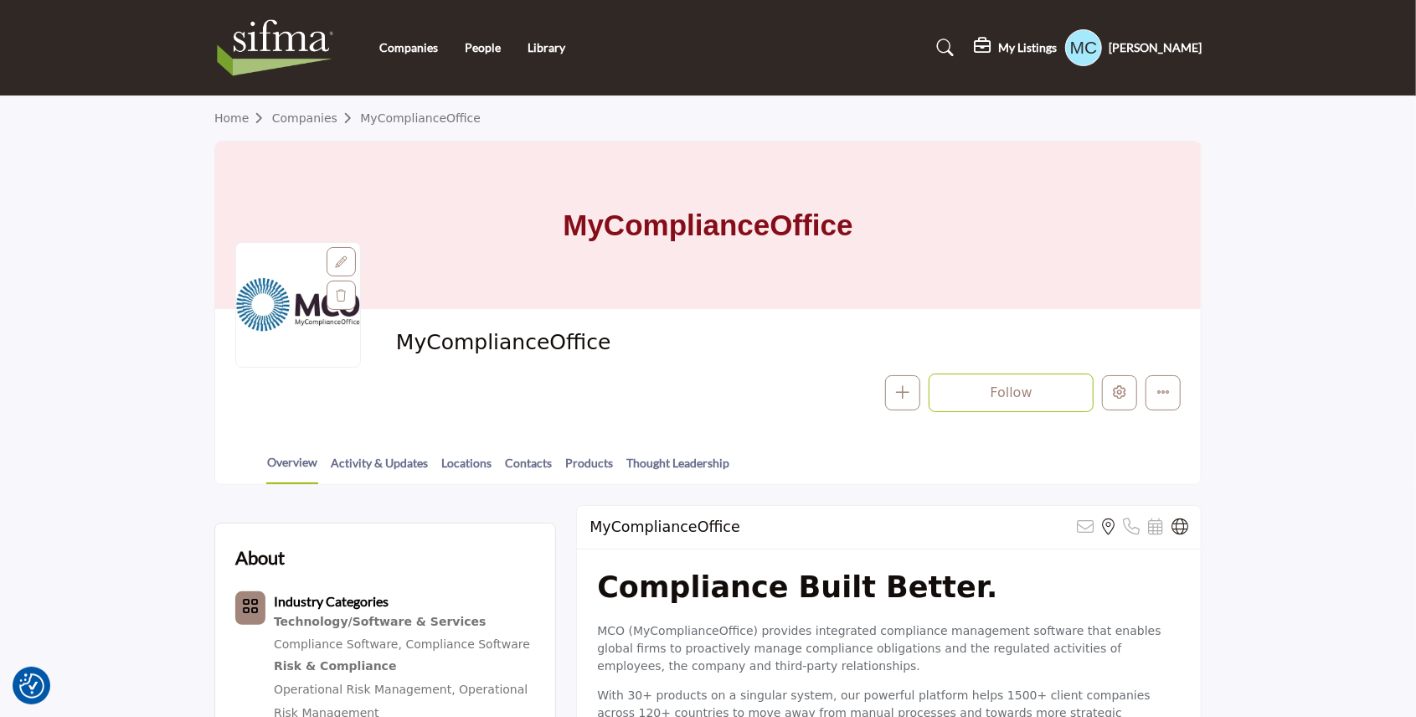
click at [1016, 69] on div "Companies People Library" at bounding box center [708, 47] width 1005 height 67
click at [1160, 393] on icon "More details" at bounding box center [1162, 391] width 13 height 13
click at [1118, 395] on icon "Edit company" at bounding box center [1119, 391] width 13 height 13
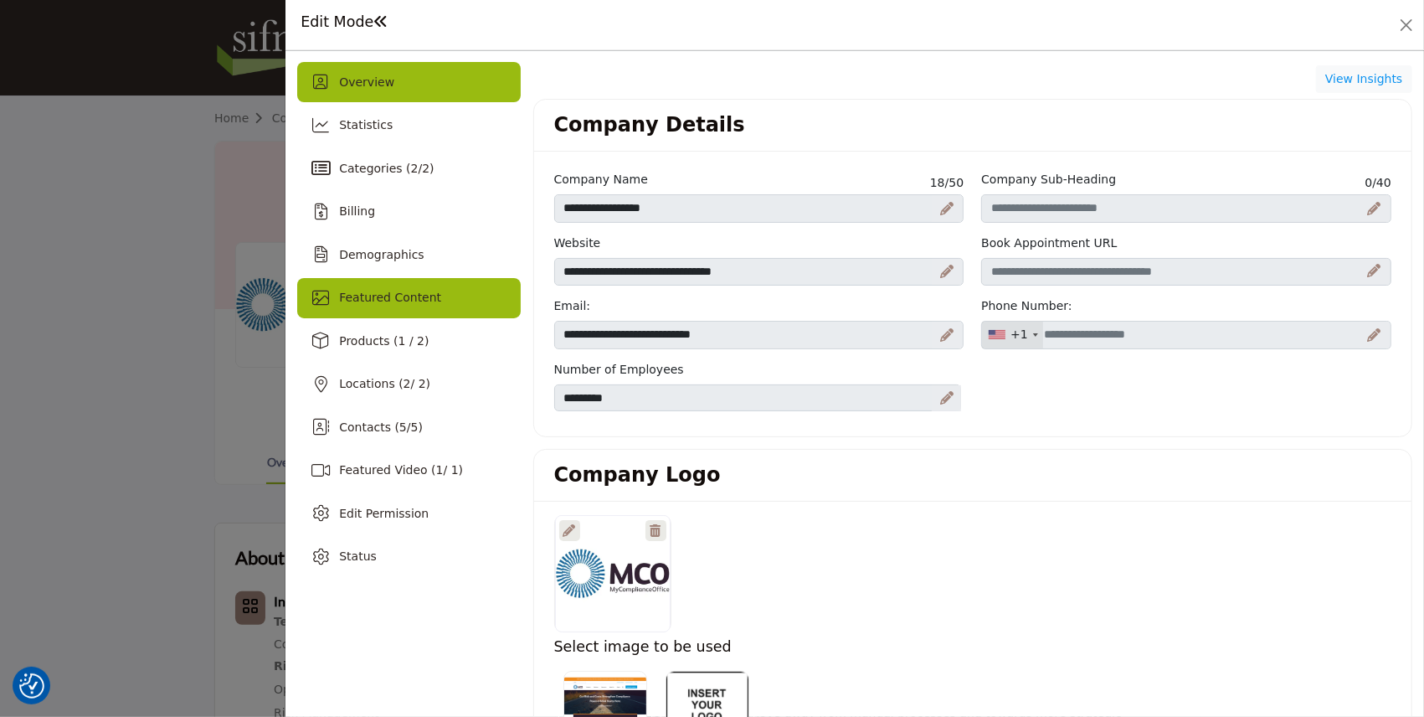
click at [407, 315] on div "Featured Content" at bounding box center [408, 298] width 223 height 40
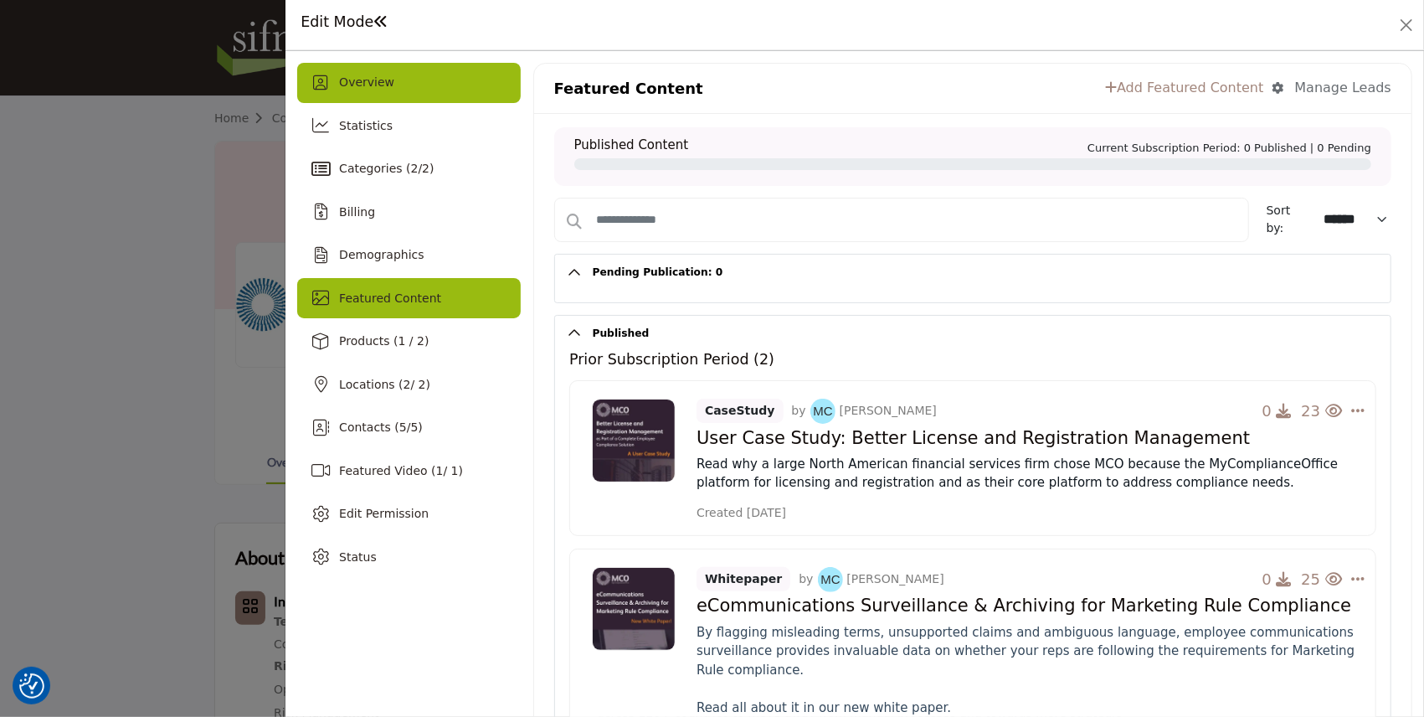
click at [368, 85] on span "Overview" at bounding box center [366, 81] width 55 height 13
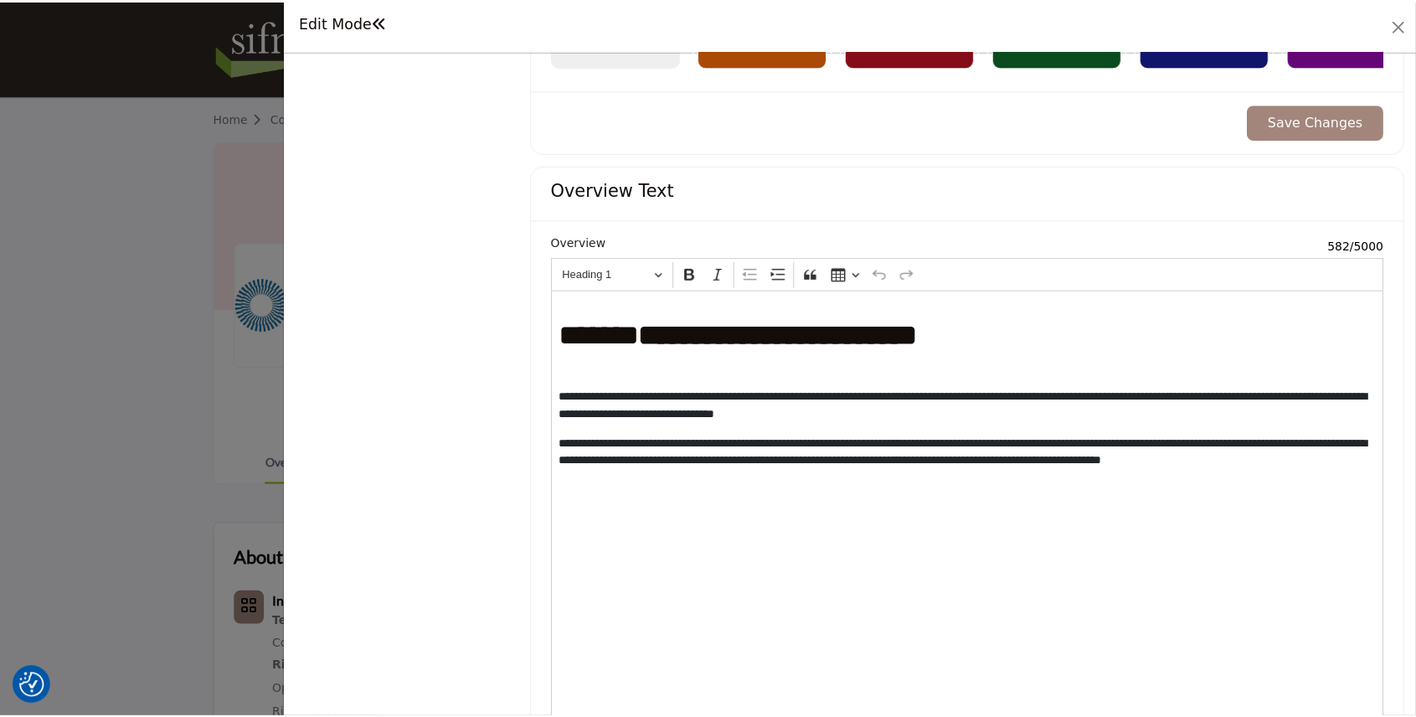
scroll to position [1562, 0]
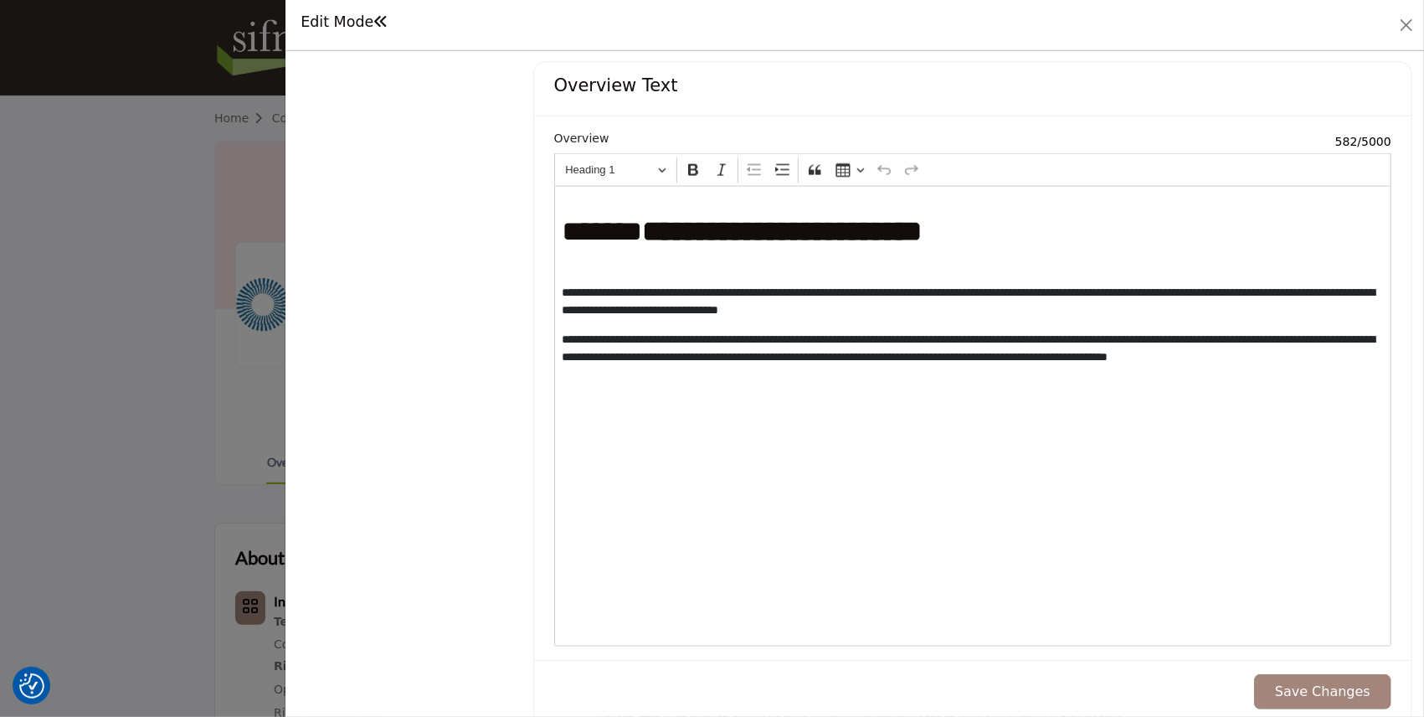
click at [769, 425] on div "**********" at bounding box center [972, 416] width 837 height 460
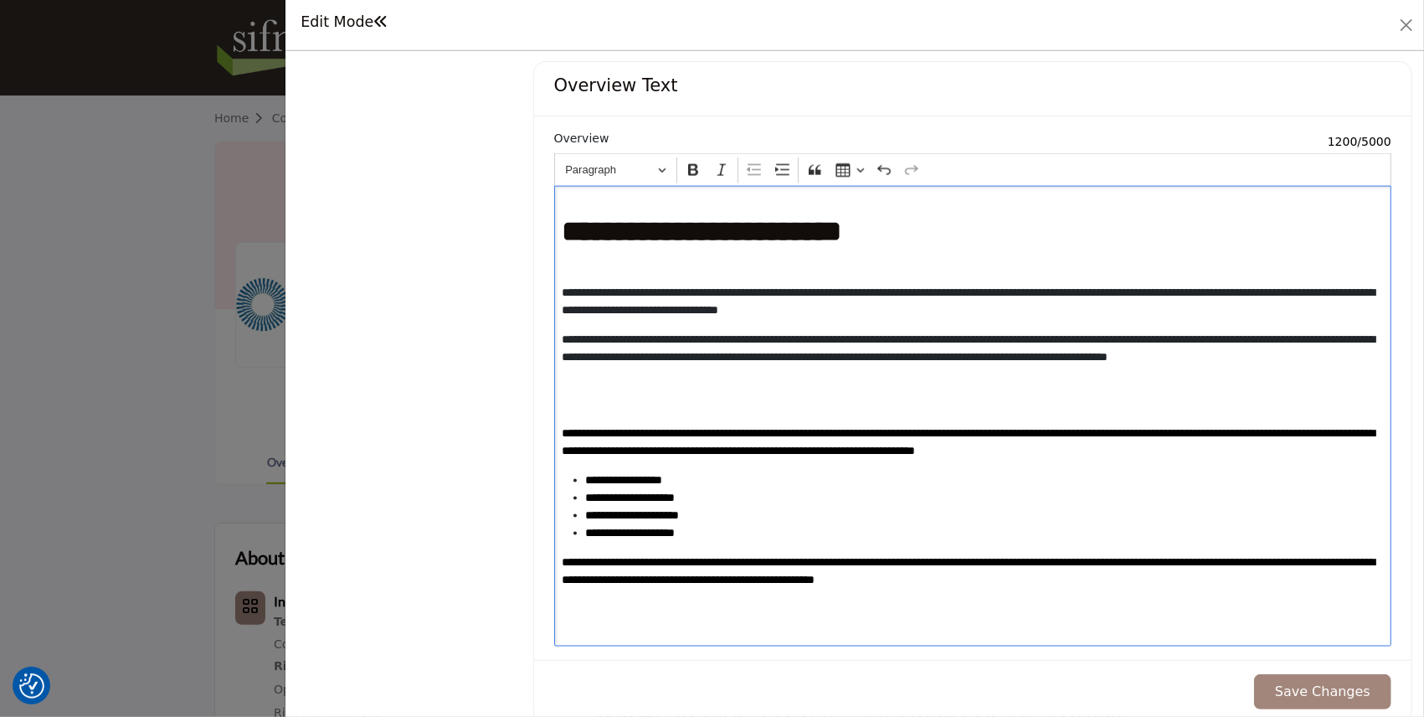
click at [757, 395] on p "Editor editing area: main" at bounding box center [973, 404] width 822 height 18
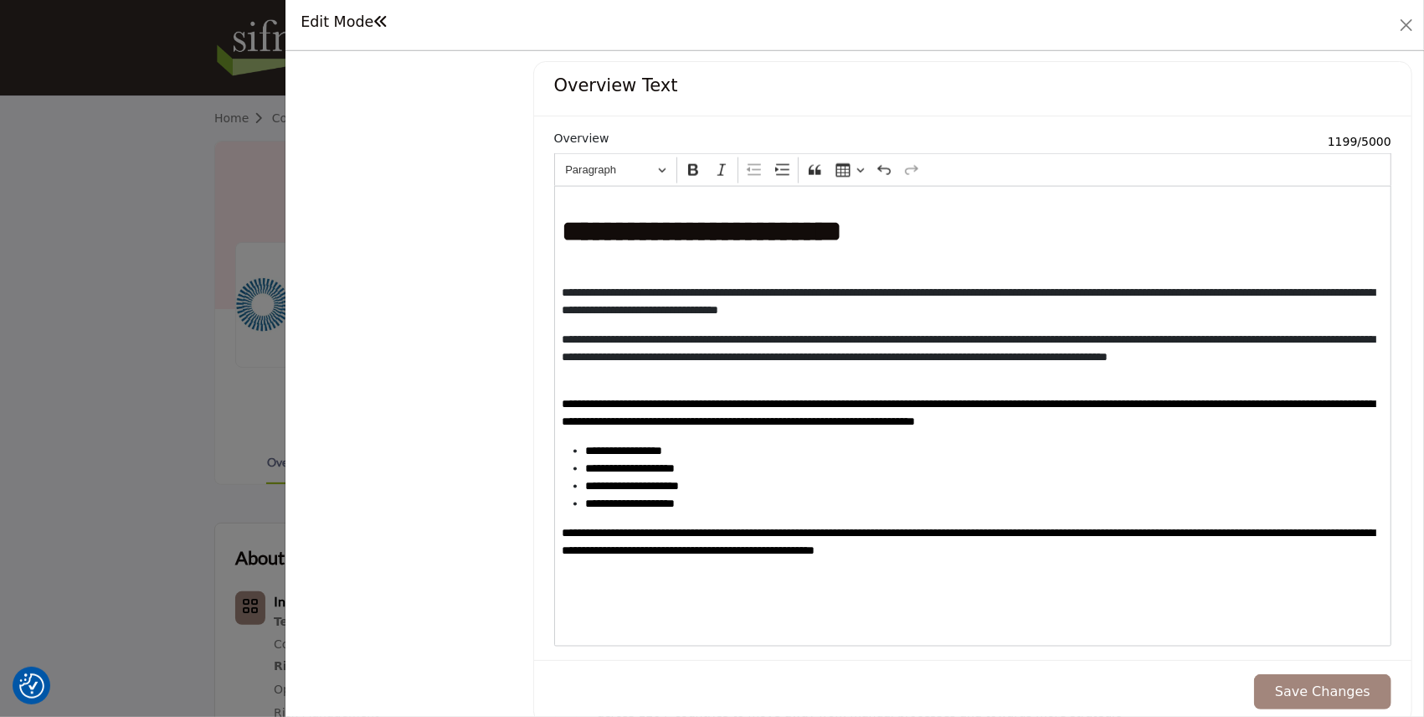
click at [1316, 677] on button "Save Changes" at bounding box center [1322, 691] width 137 height 35
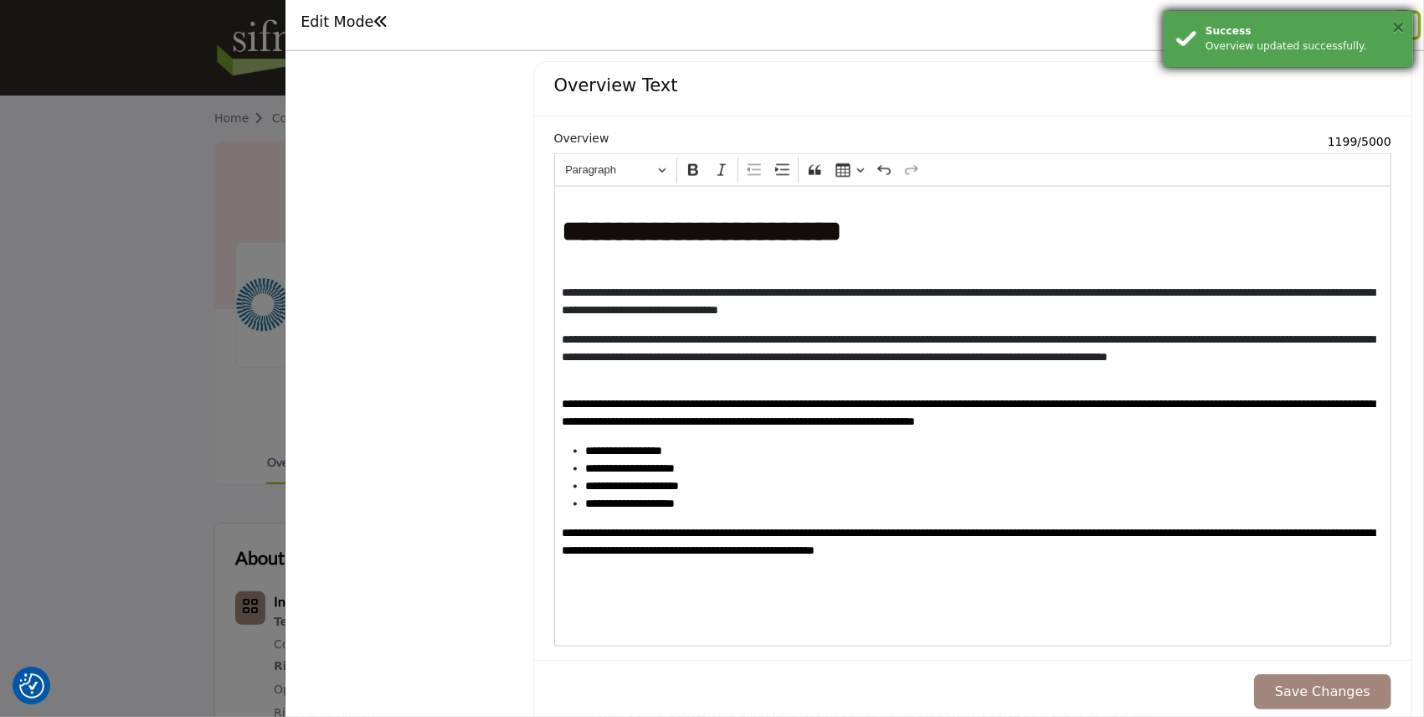
click at [1399, 21] on button "×" at bounding box center [1398, 26] width 14 height 17
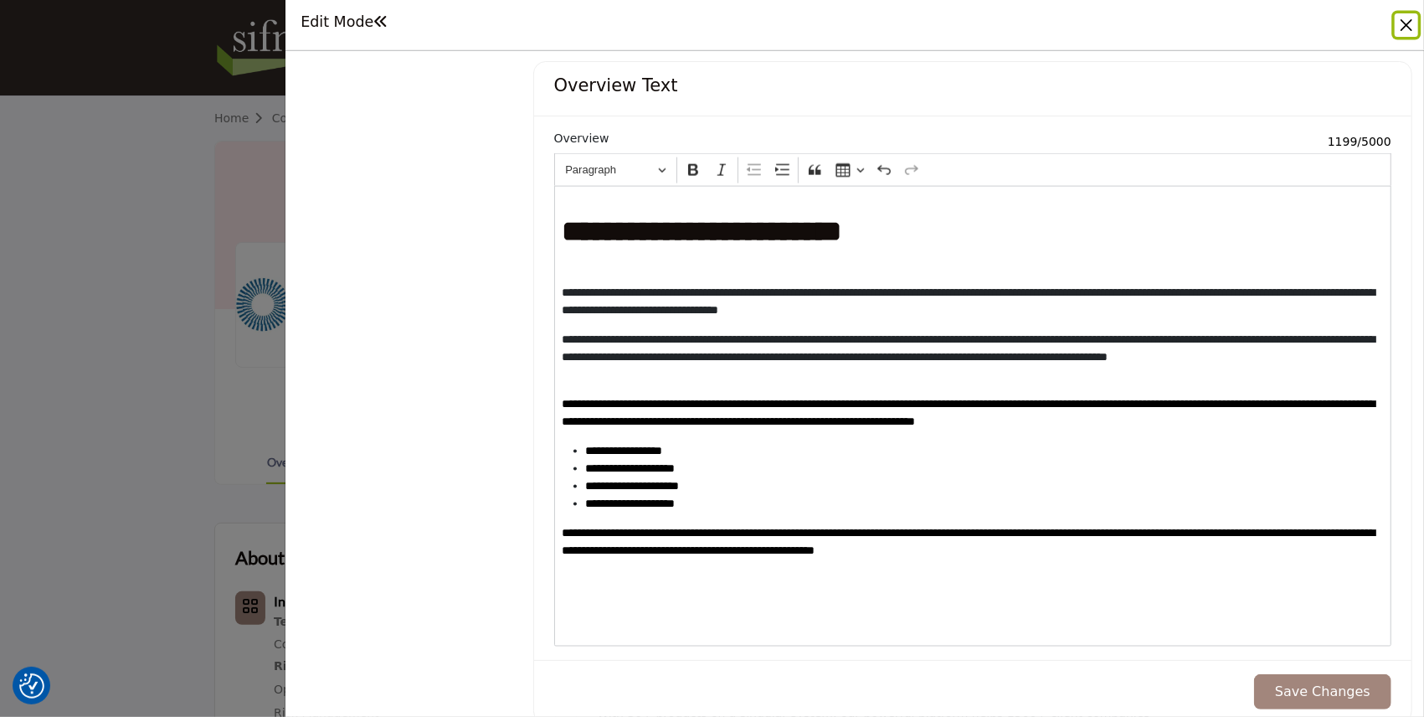
click at [1399, 21] on button "Close" at bounding box center [1406, 24] width 23 height 23
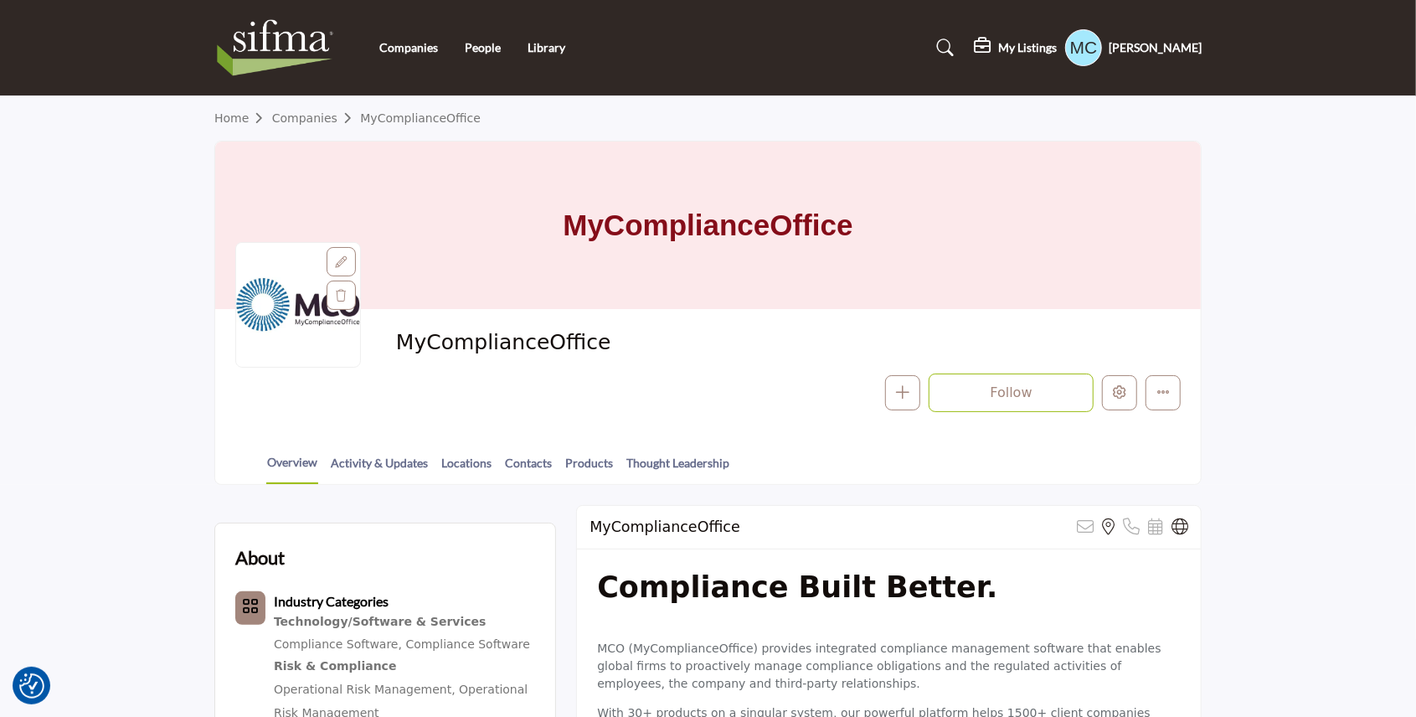
click at [257, 52] on img at bounding box center [279, 47] width 130 height 67
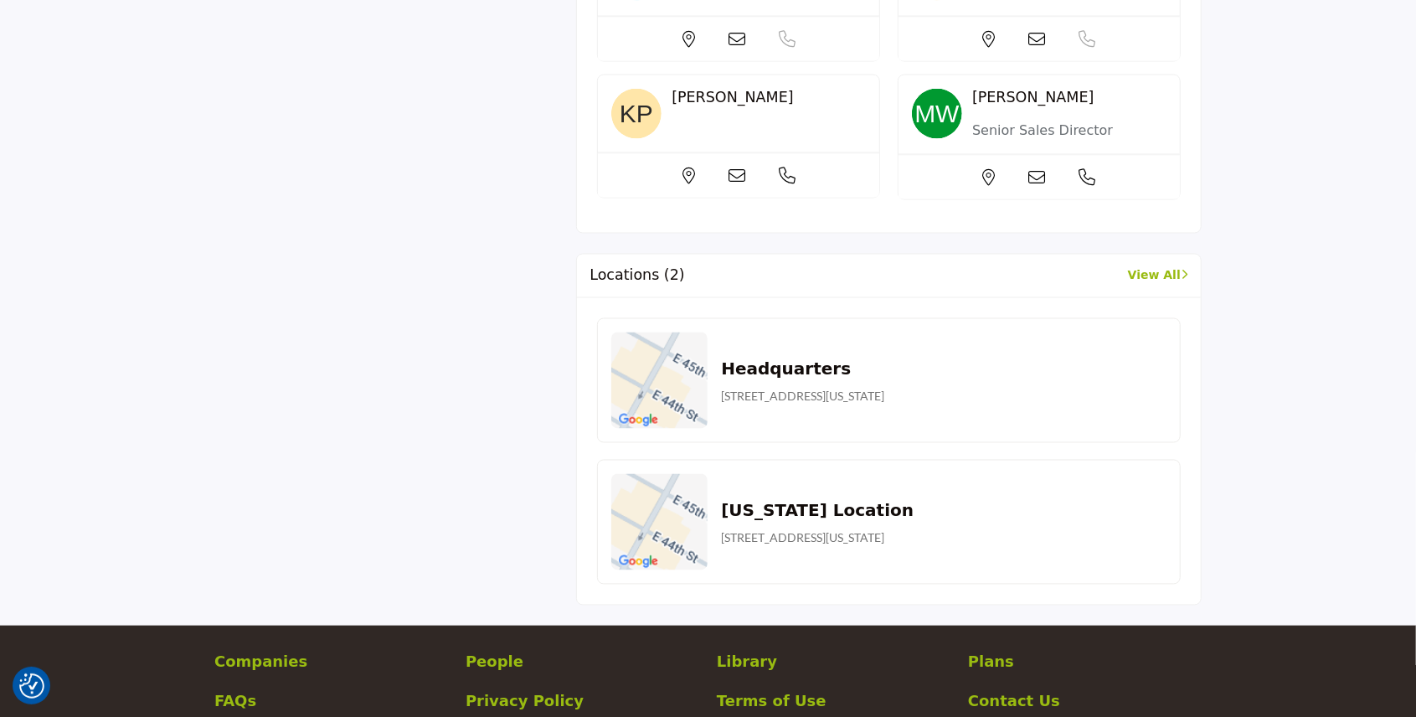
scroll to position [2009, 0]
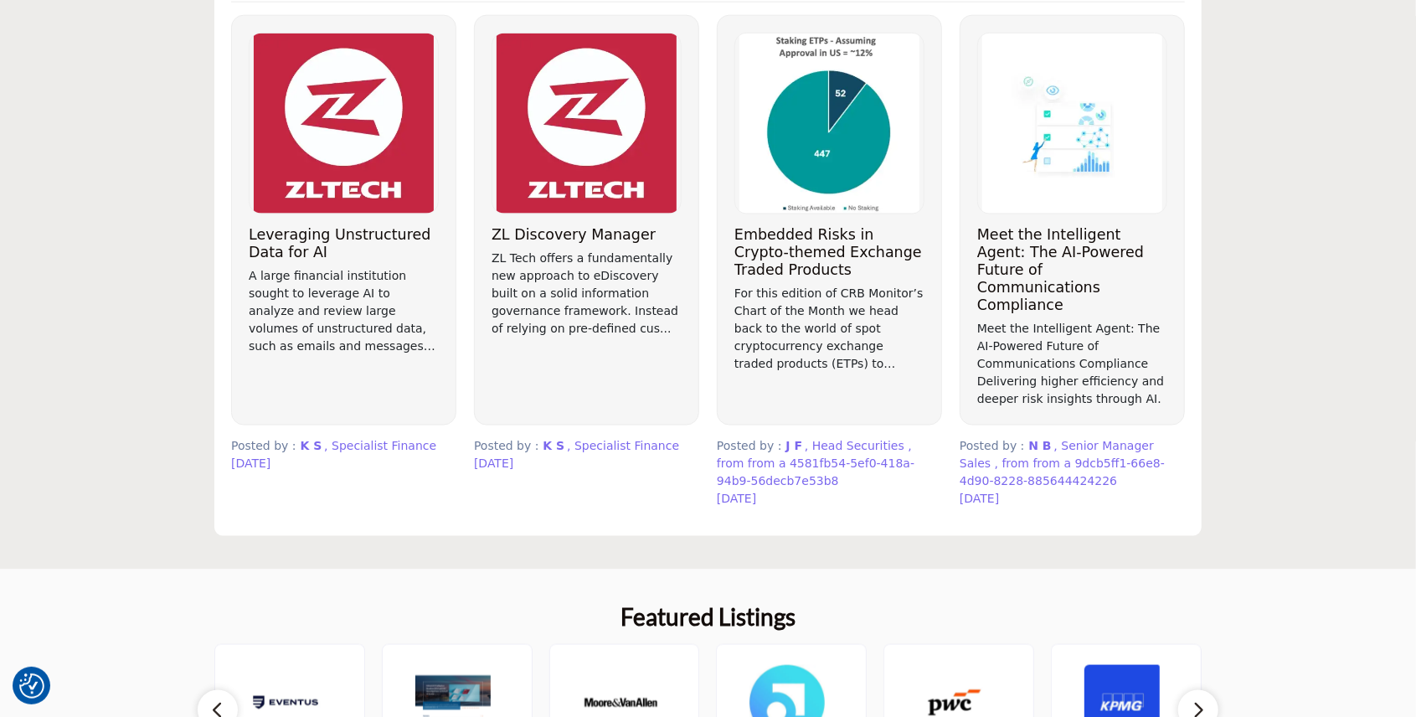
scroll to position [1340, 0]
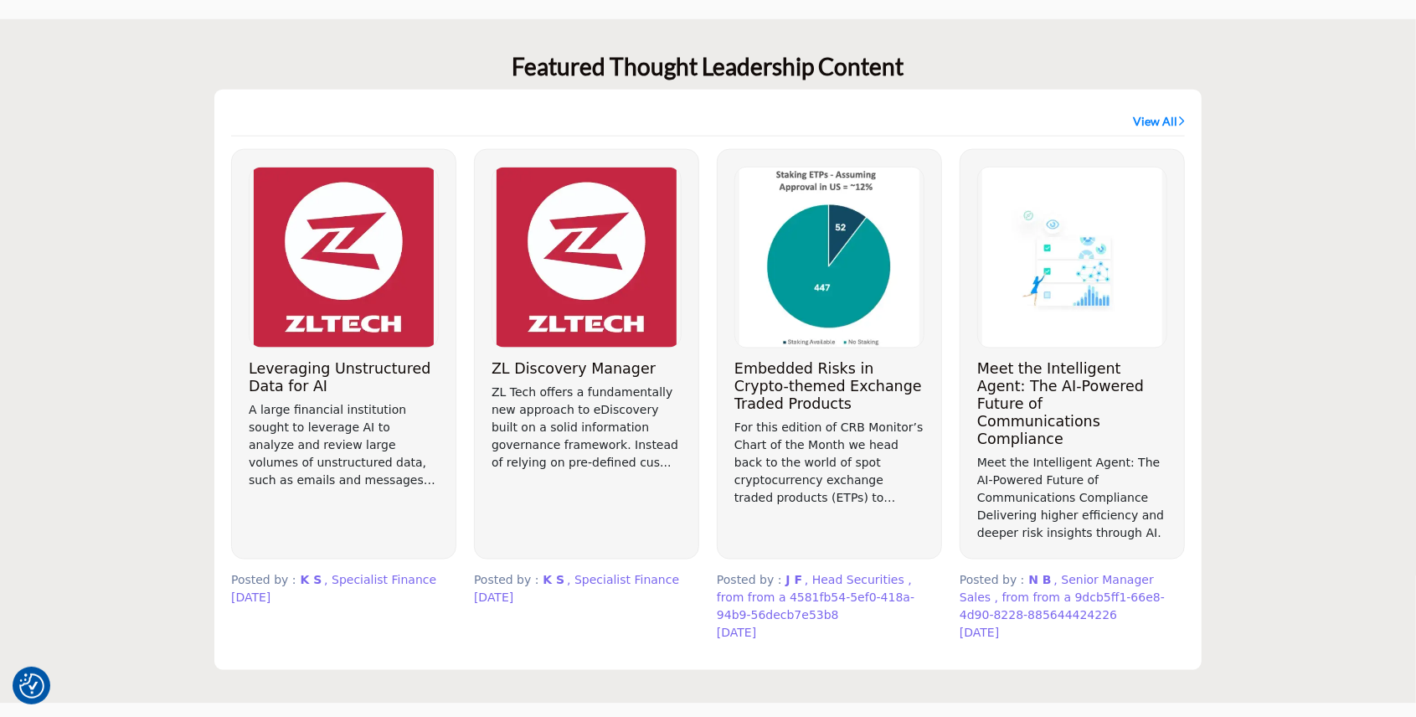
click at [1154, 122] on link "View All" at bounding box center [1159, 121] width 52 height 17
click at [1152, 120] on link "View All" at bounding box center [1159, 121] width 52 height 17
click at [1160, 124] on link "View All" at bounding box center [1159, 121] width 52 height 17
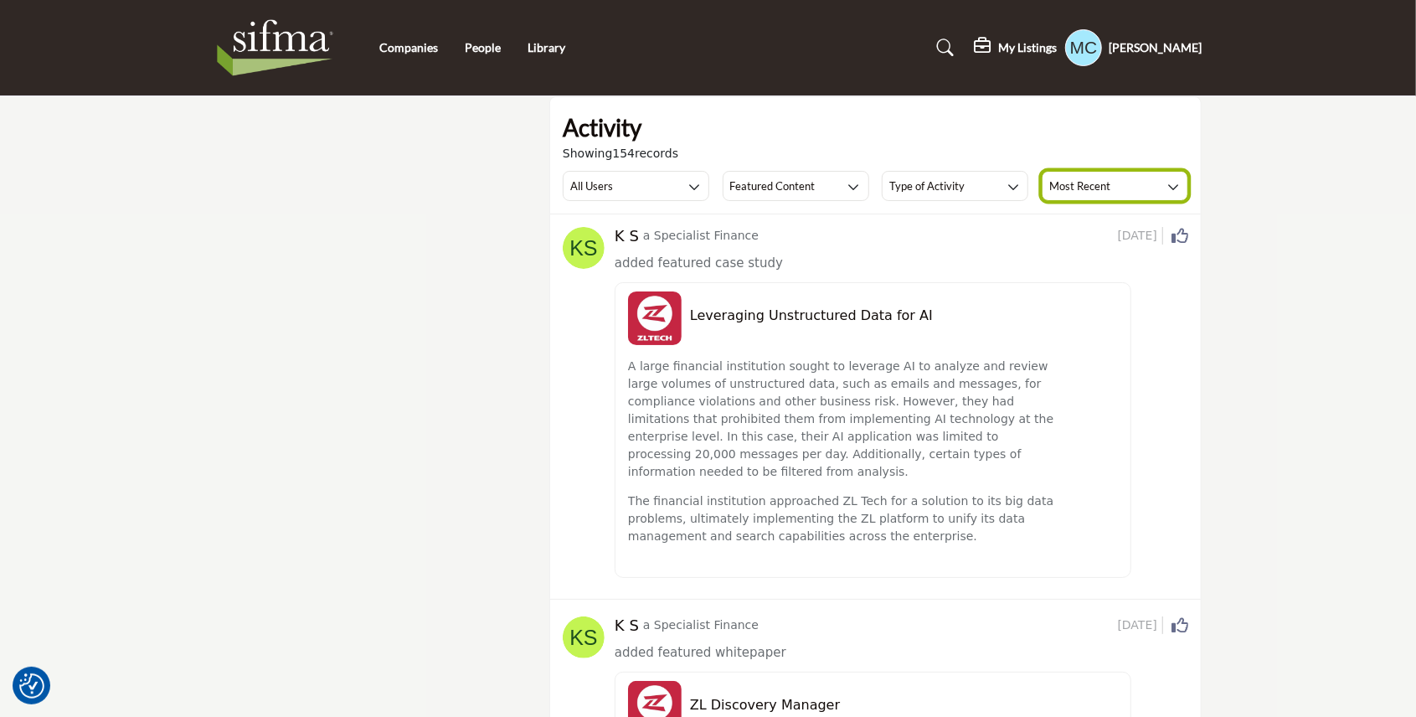
click at [1140, 180] on button "Most Recent" at bounding box center [1115, 186] width 147 height 30
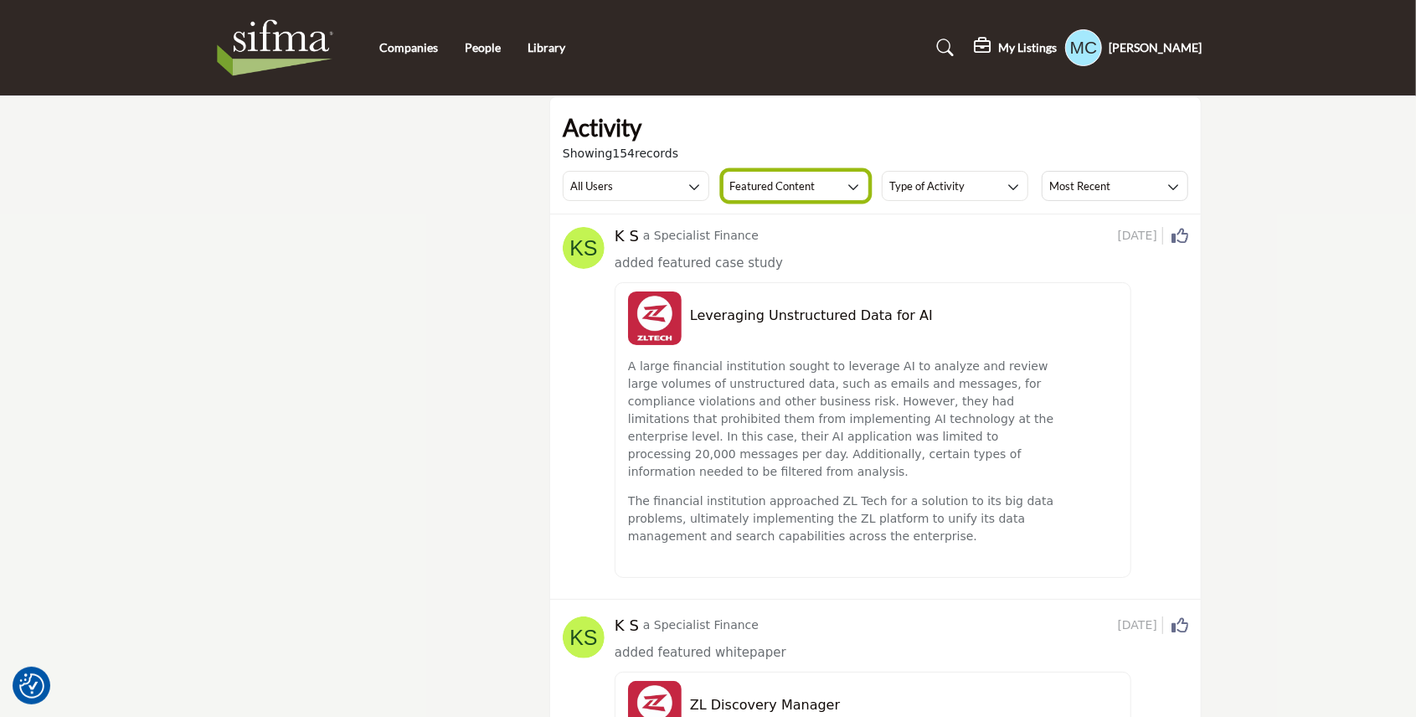
click at [777, 198] on button "Featured Content" at bounding box center [796, 186] width 147 height 30
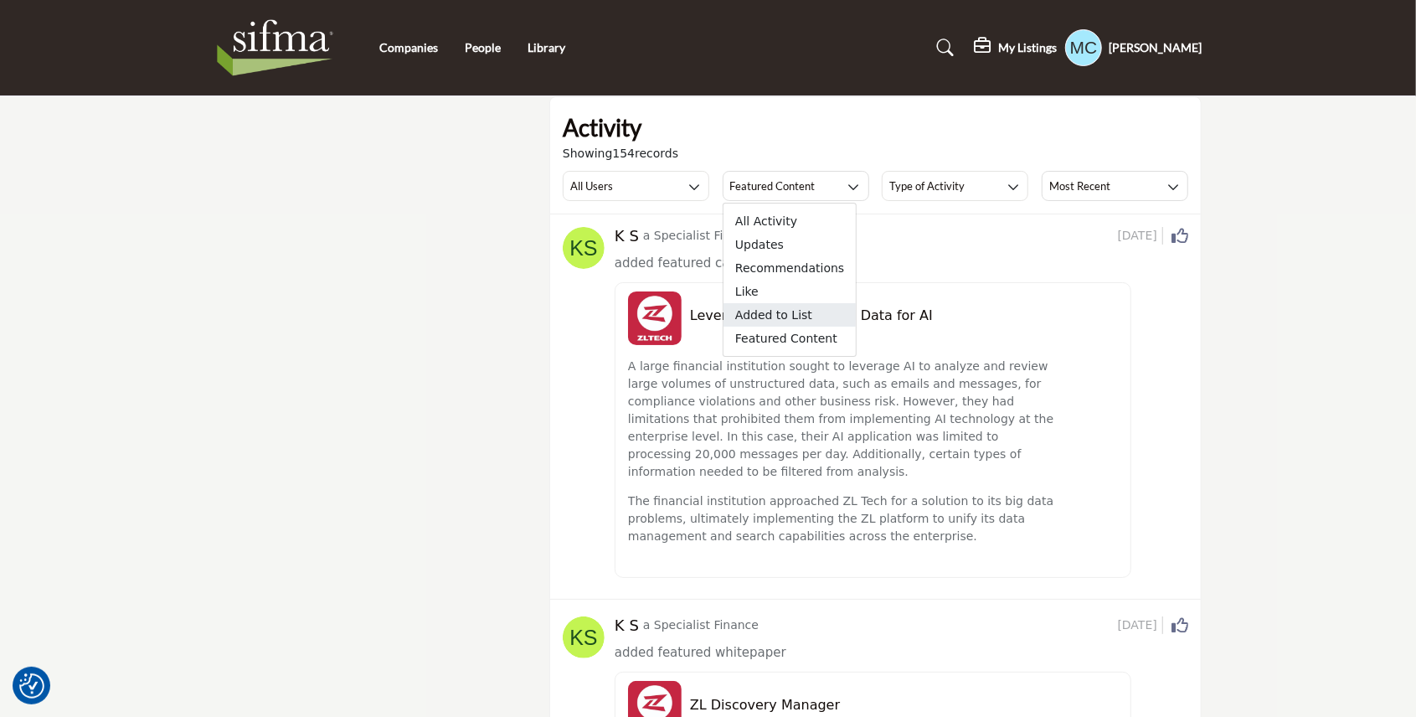
click at [781, 315] on span "Added to List" at bounding box center [789, 314] width 132 height 23
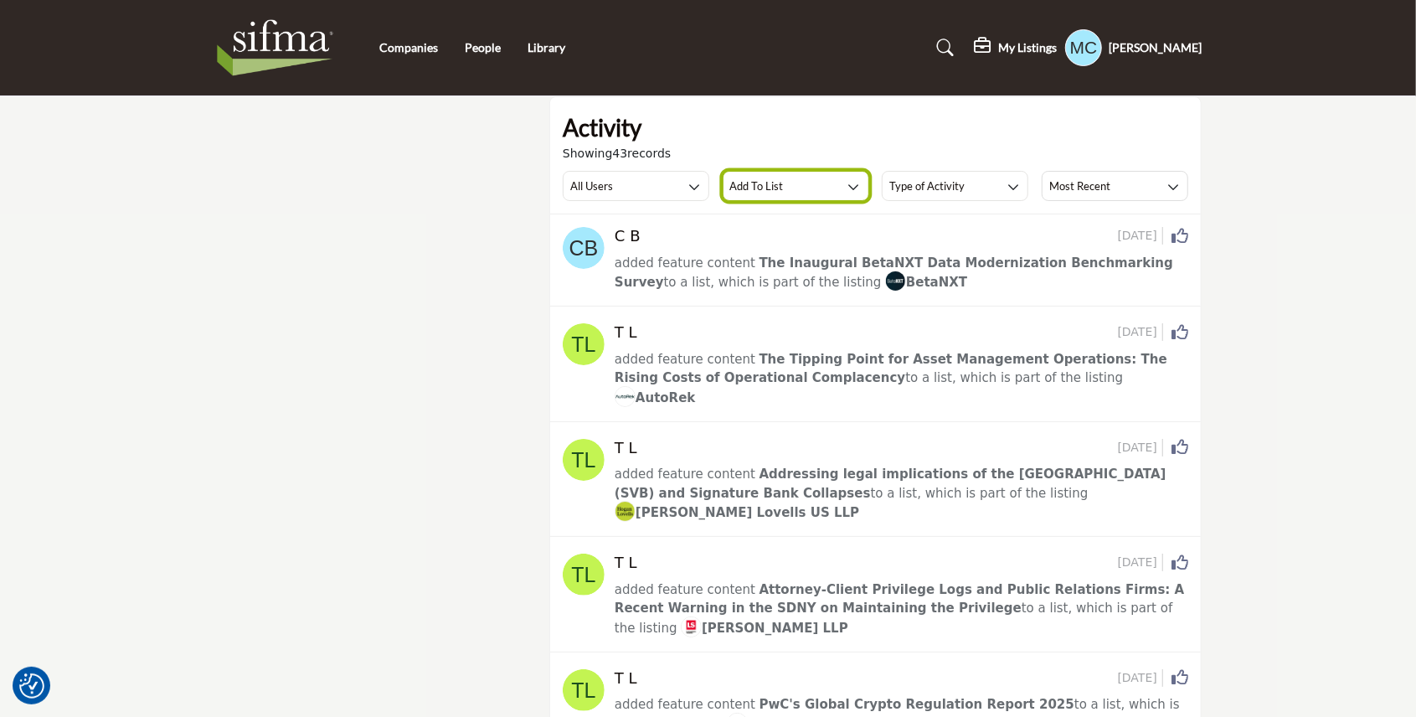
click at [782, 188] on button "Add To List" at bounding box center [796, 186] width 147 height 30
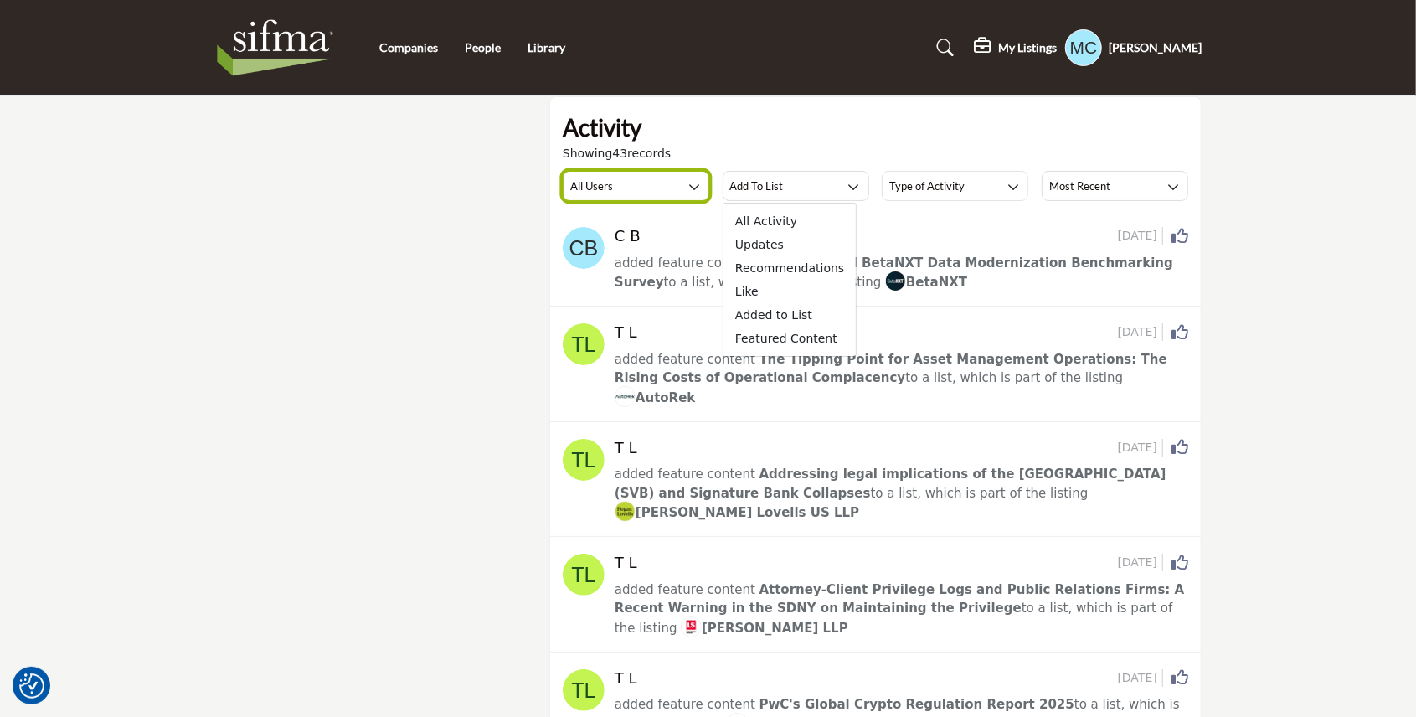
click at [613, 189] on button "All Users" at bounding box center [636, 186] width 147 height 30
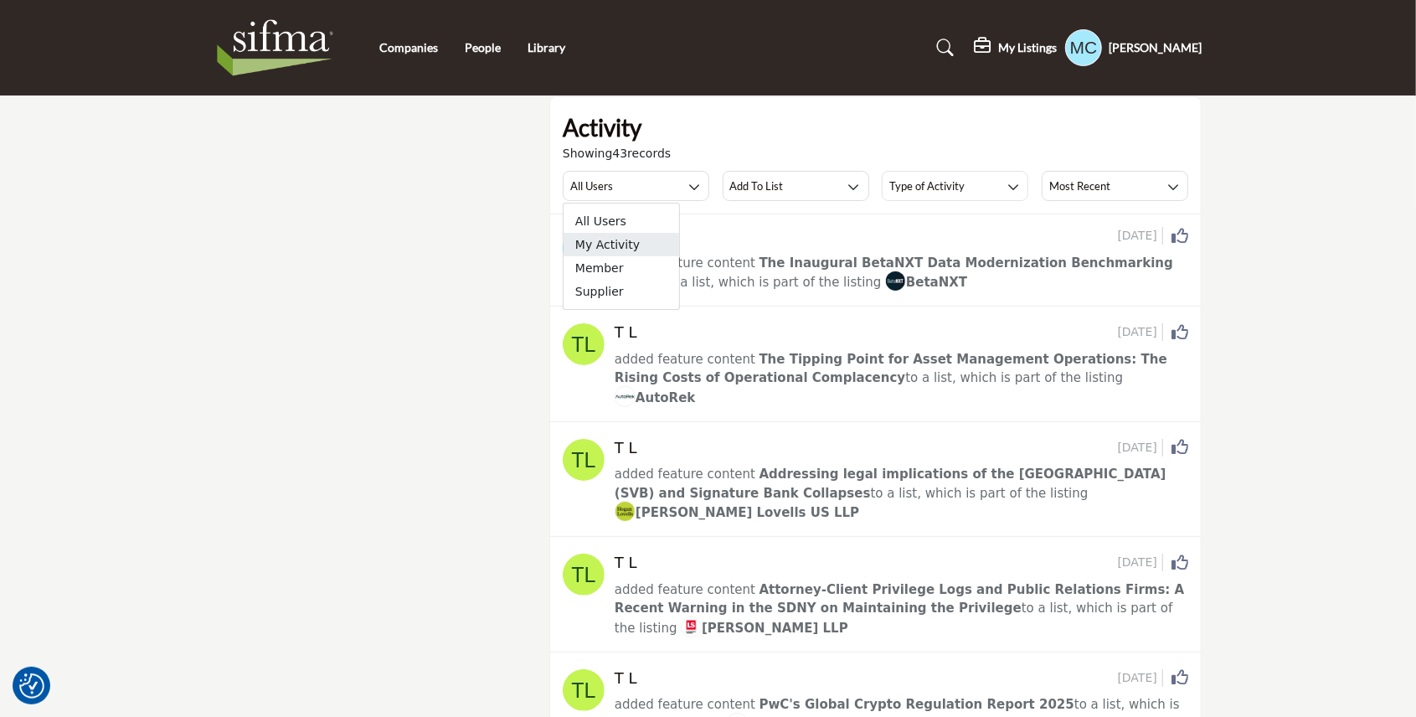
click at [621, 247] on span "My Activity" at bounding box center [621, 244] width 116 height 23
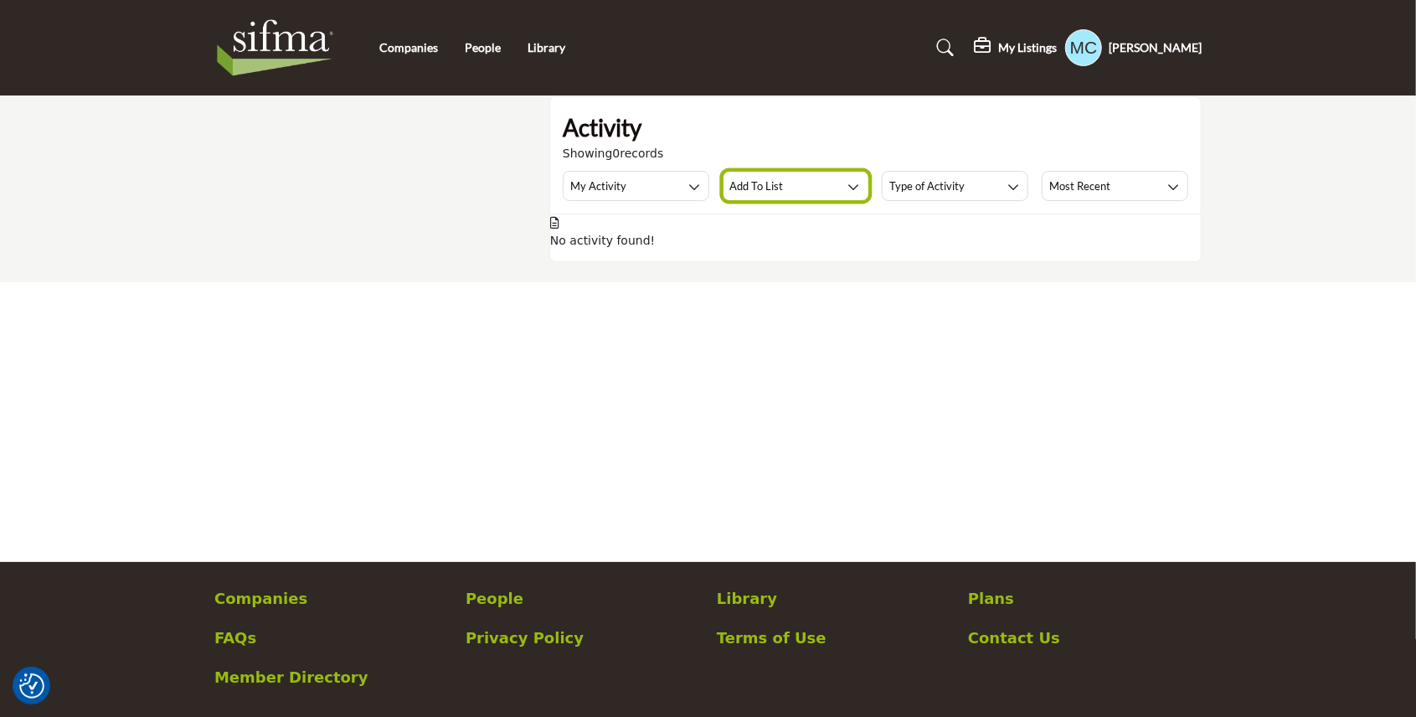
click at [828, 182] on button "Add To List" at bounding box center [796, 186] width 147 height 30
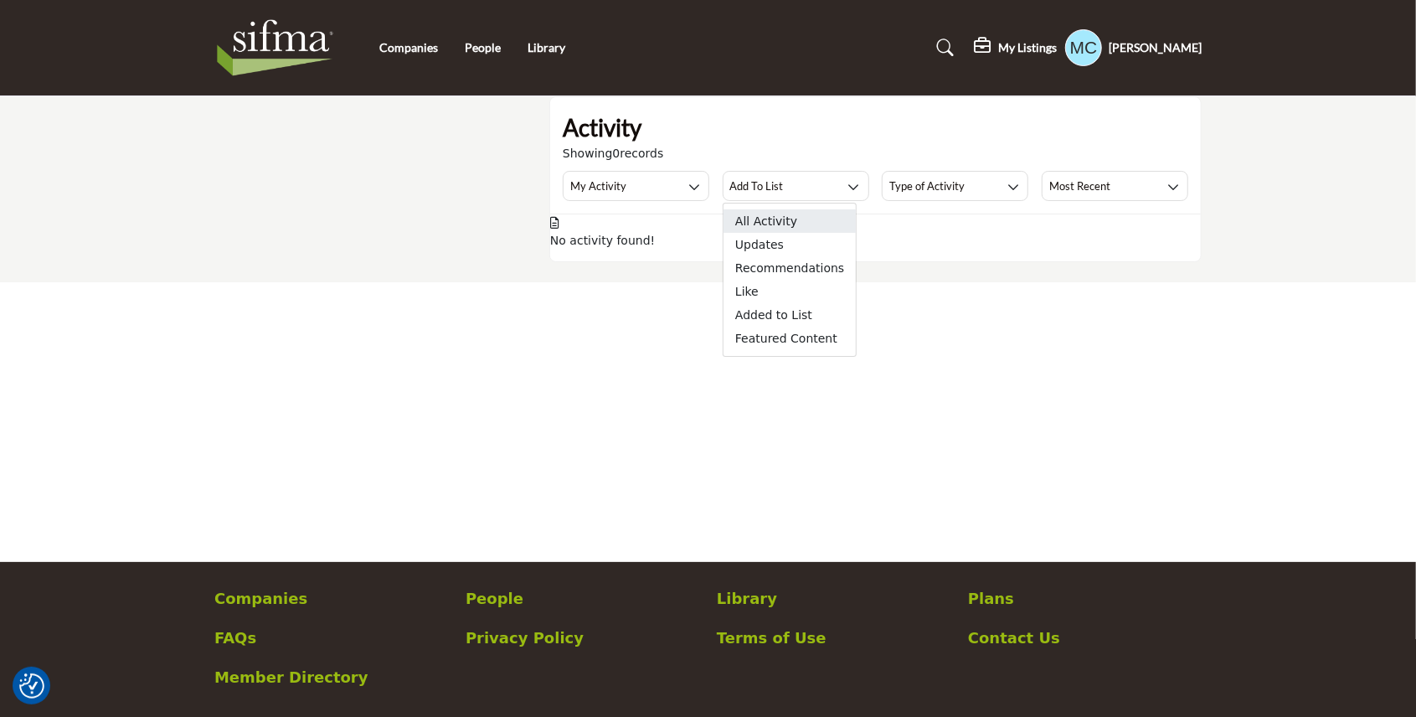
click at [800, 223] on span "All Activity" at bounding box center [789, 220] width 132 height 23
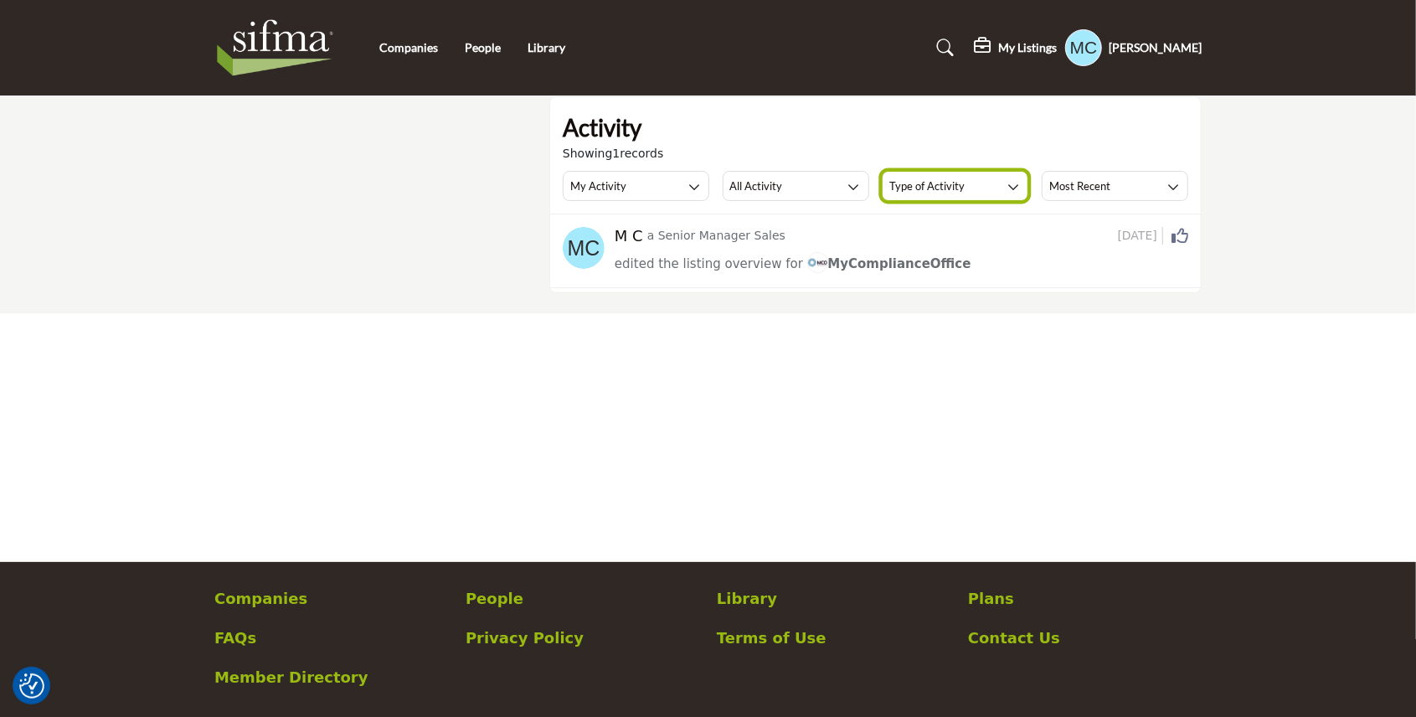
click at [939, 194] on div "Type of Activity" at bounding box center [926, 186] width 75 height 20
